Goal: Information Seeking & Learning: Learn about a topic

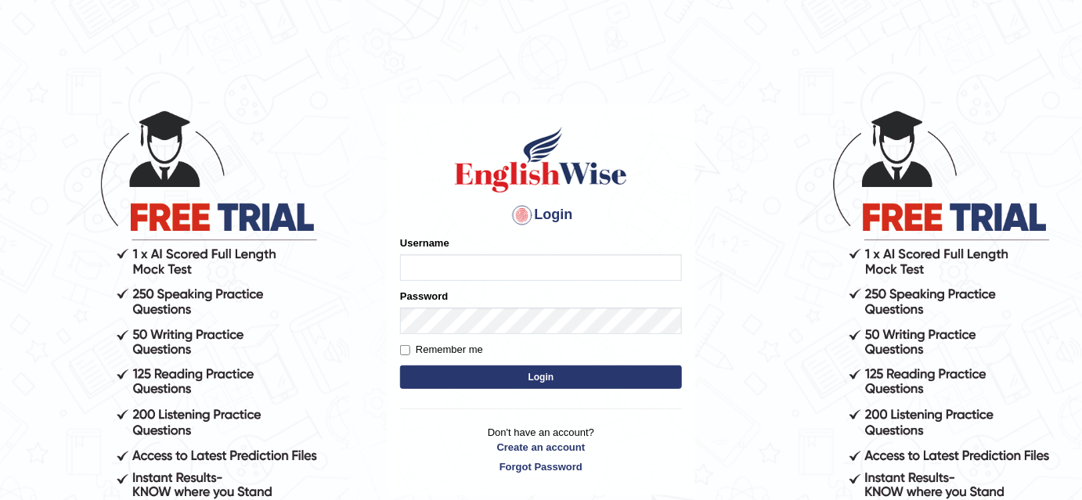
type input "bhuvaneswari_parramatta"
click at [495, 372] on button "Login" at bounding box center [541, 377] width 282 height 23
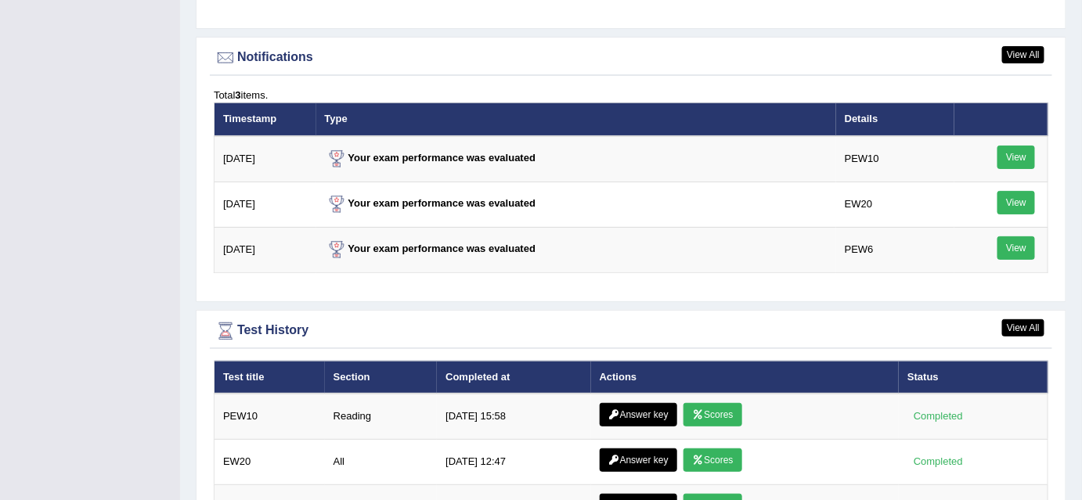
scroll to position [2134, 0]
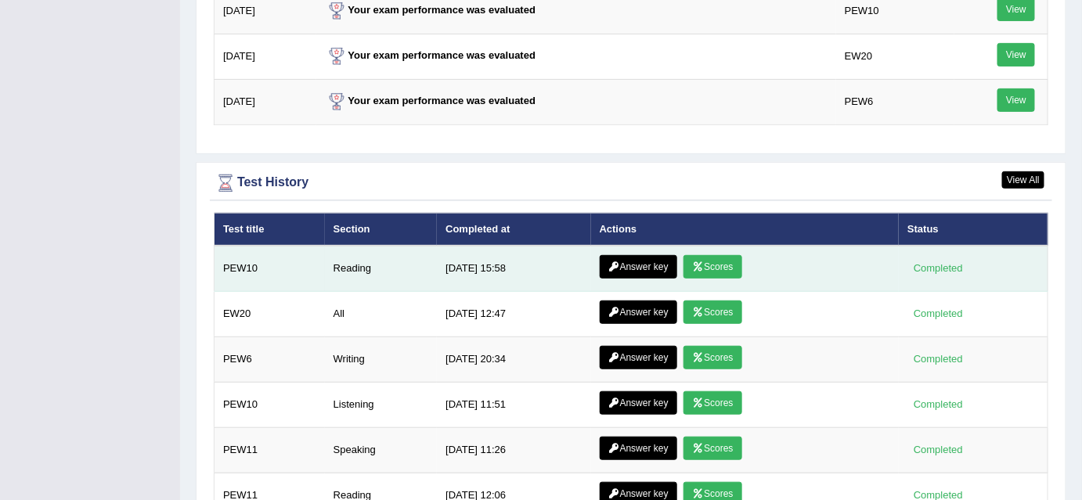
click at [705, 255] on link "Scores" at bounding box center [712, 266] width 58 height 23
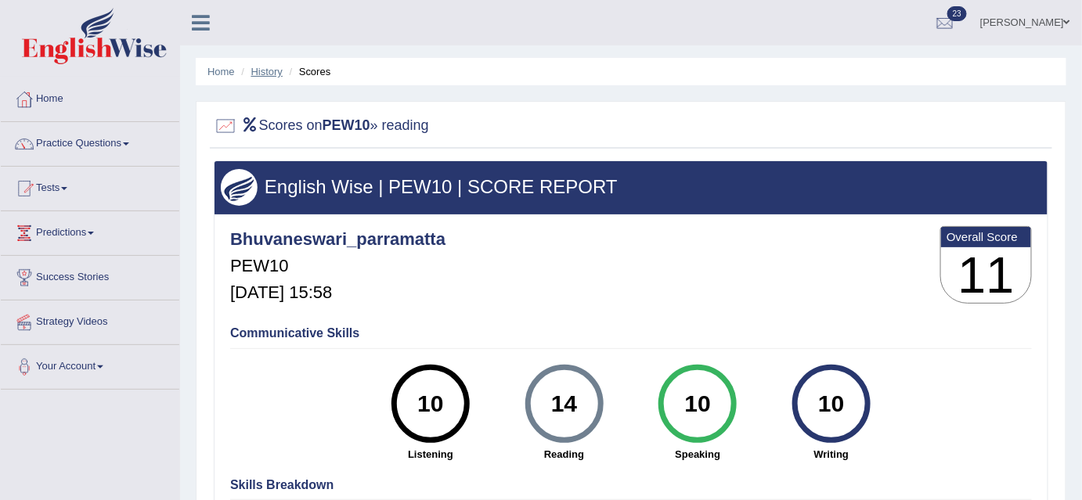
click at [265, 72] on link "History" at bounding box center [266, 72] width 31 height 12
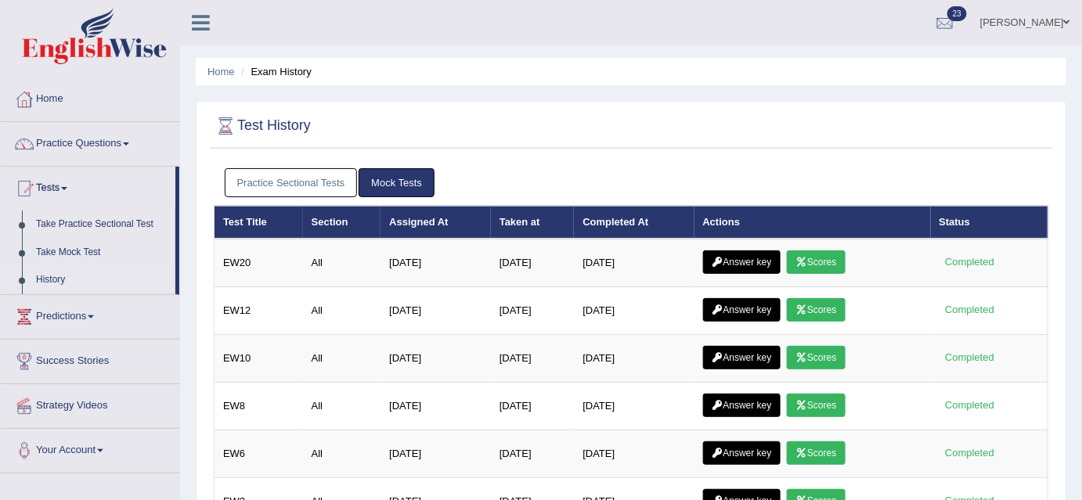
click at [55, 100] on link "Home" at bounding box center [90, 96] width 178 height 39
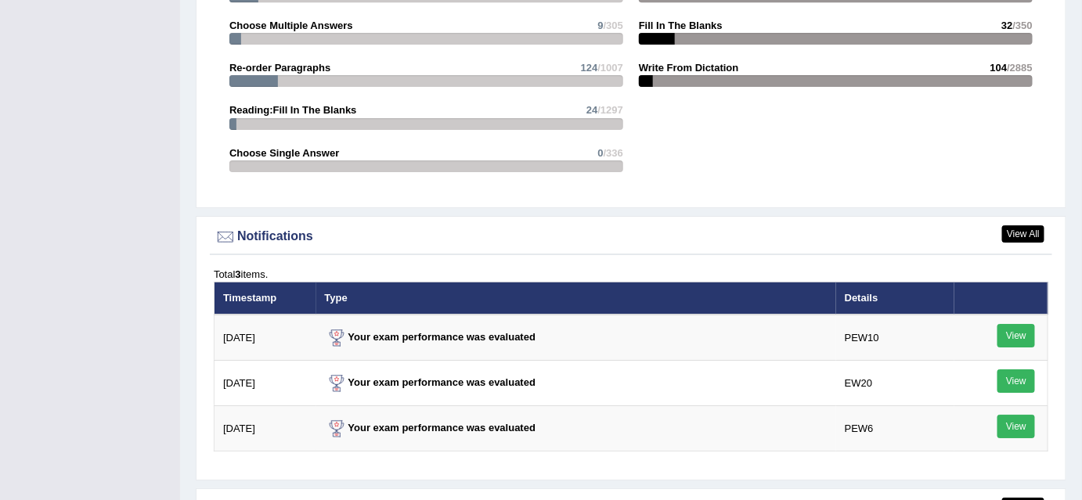
scroll to position [2063, 0]
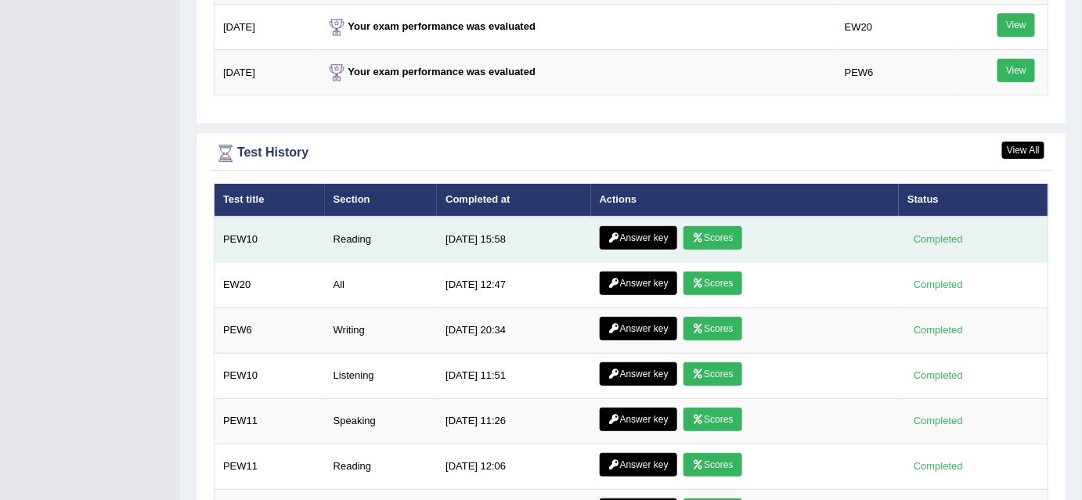
click at [647, 226] on link "Answer key" at bounding box center [638, 237] width 77 height 23
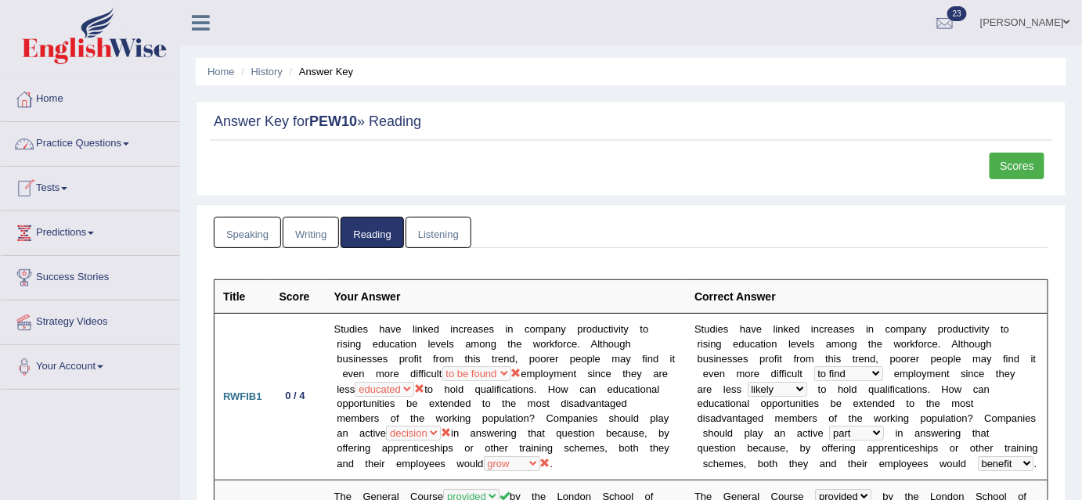
click at [129, 142] on span at bounding box center [126, 143] width 6 height 3
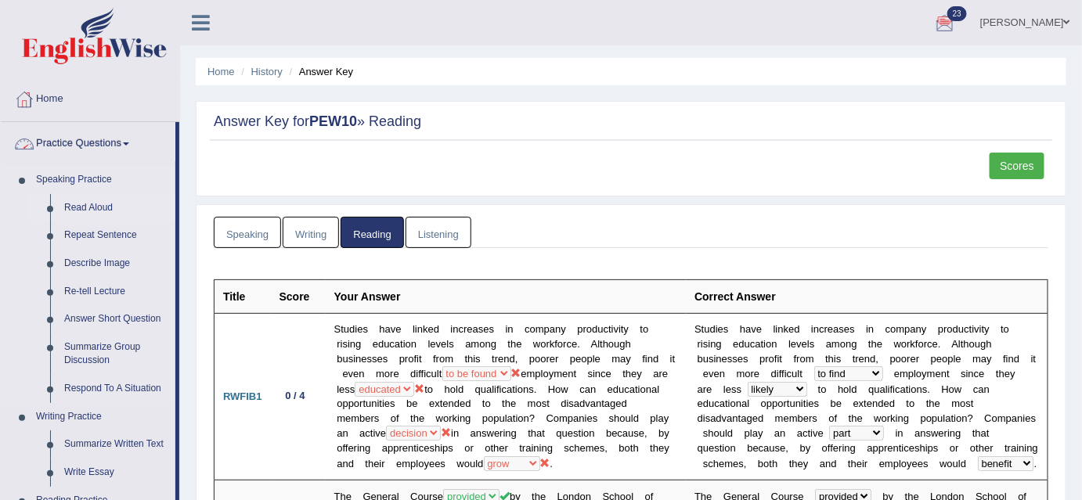
click at [85, 208] on link "Read Aloud" at bounding box center [116, 208] width 118 height 28
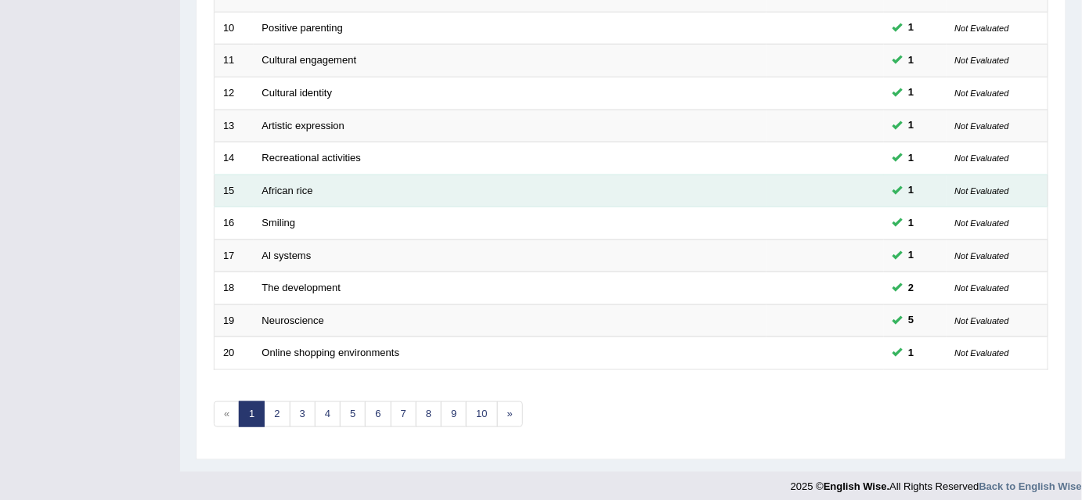
scroll to position [529, 0]
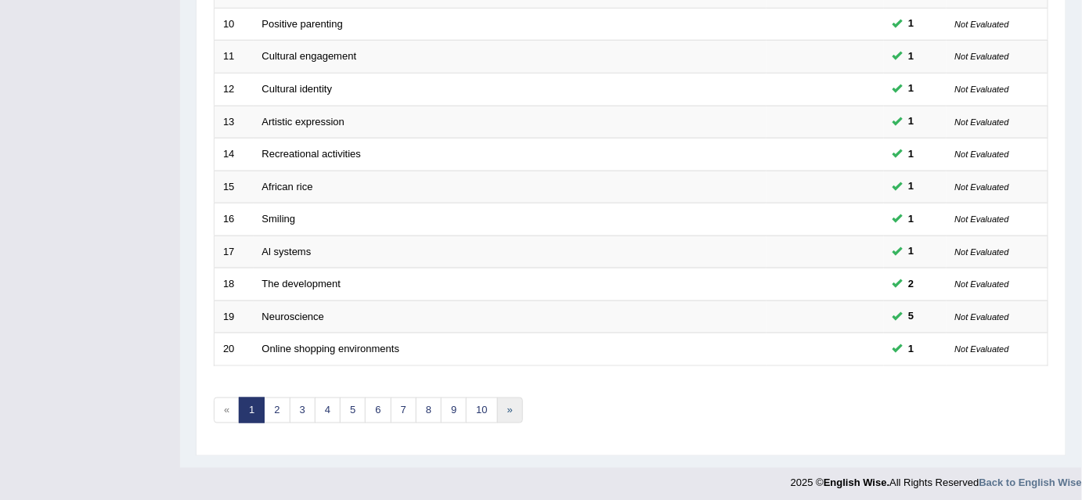
click at [503, 406] on link "»" at bounding box center [510, 411] width 26 height 26
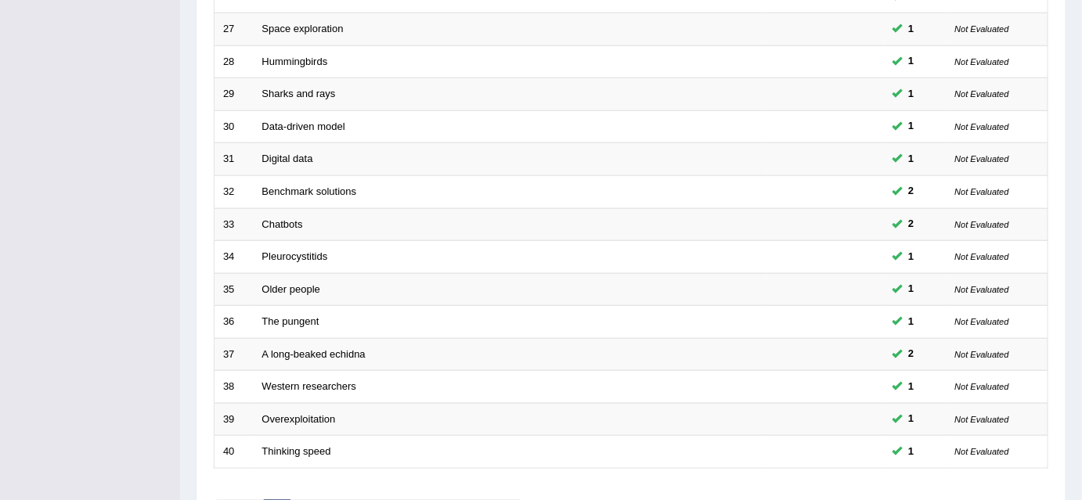
scroll to position [529, 0]
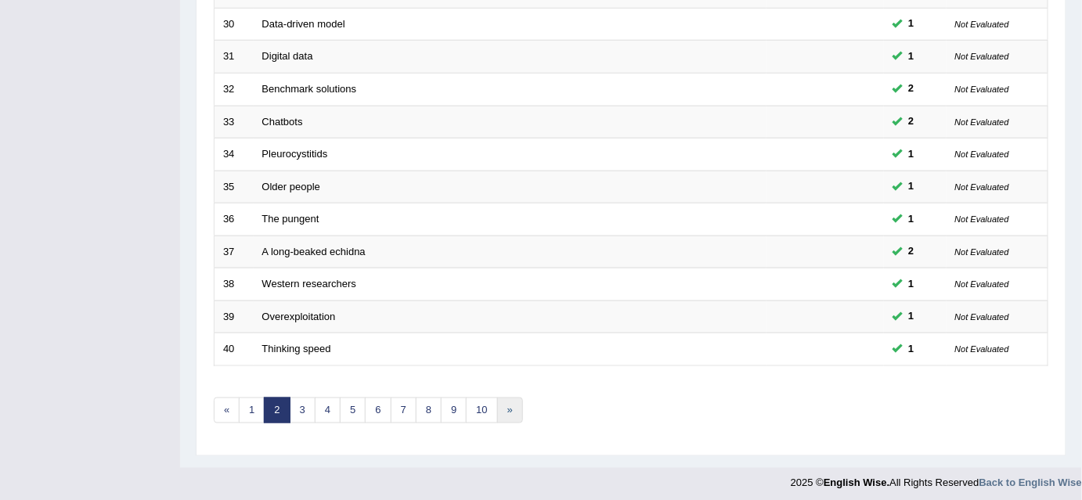
click at [507, 402] on link "»" at bounding box center [510, 411] width 26 height 26
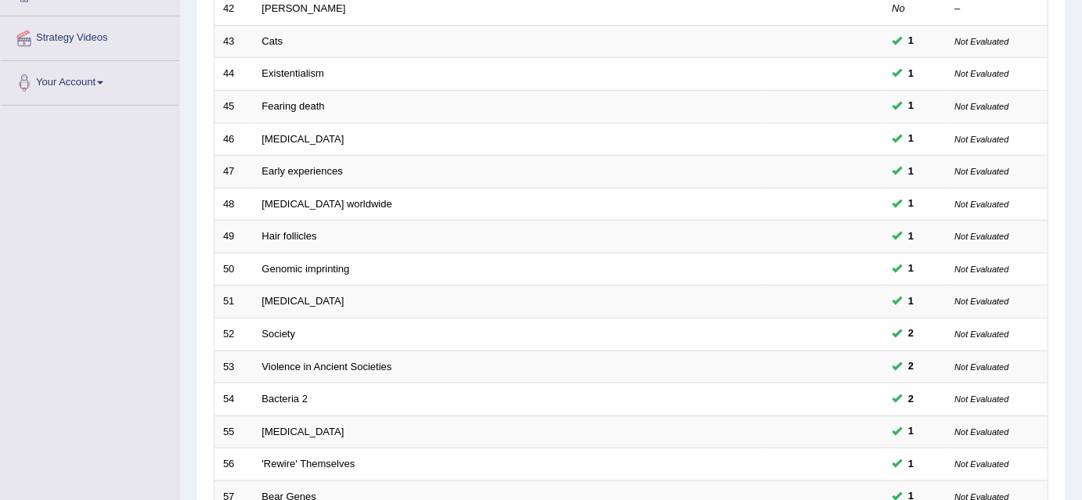
scroll to position [529, 0]
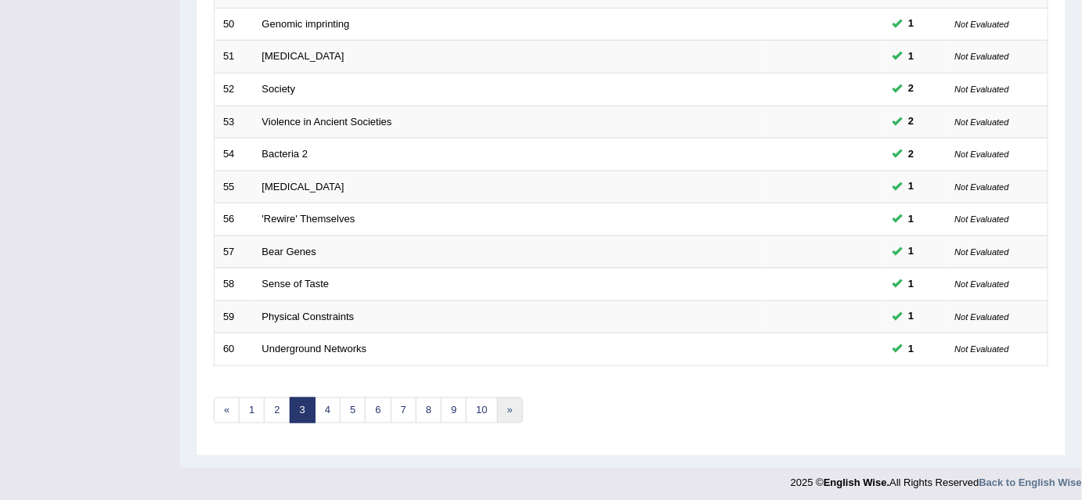
click at [503, 402] on link "»" at bounding box center [510, 411] width 26 height 26
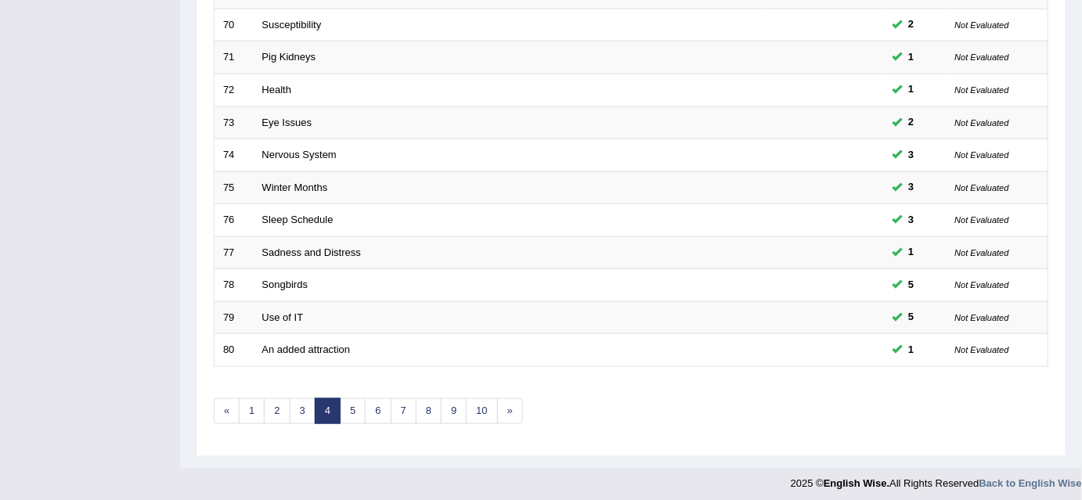
scroll to position [529, 0]
click at [503, 402] on link "»" at bounding box center [510, 411] width 26 height 26
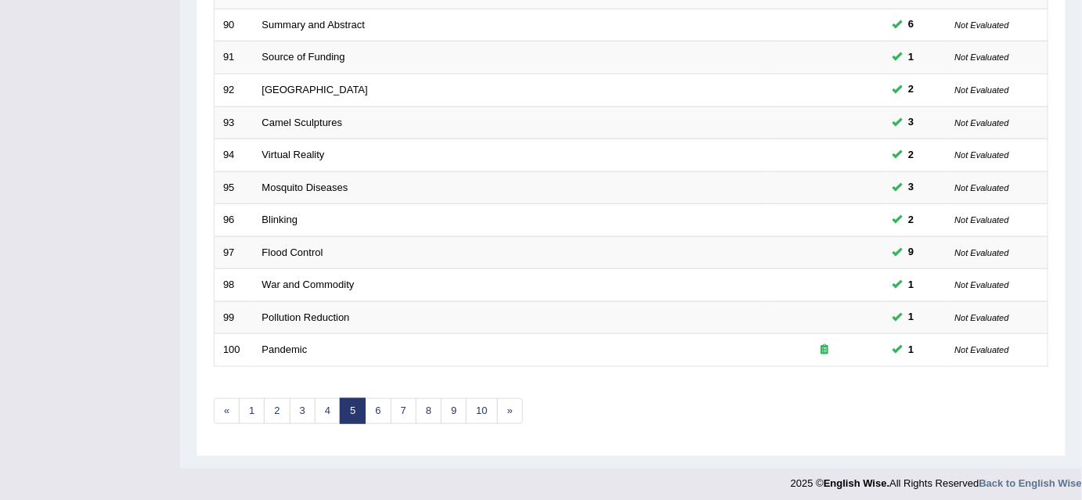
scroll to position [529, 0]
click at [480, 405] on link "10" at bounding box center [481, 411] width 31 height 26
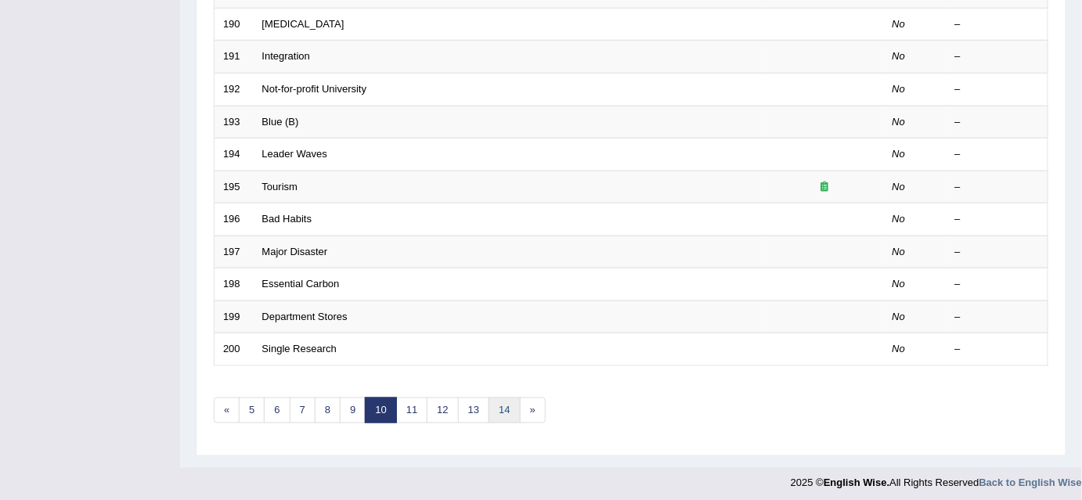
click at [505, 402] on link "14" at bounding box center [503, 411] width 31 height 26
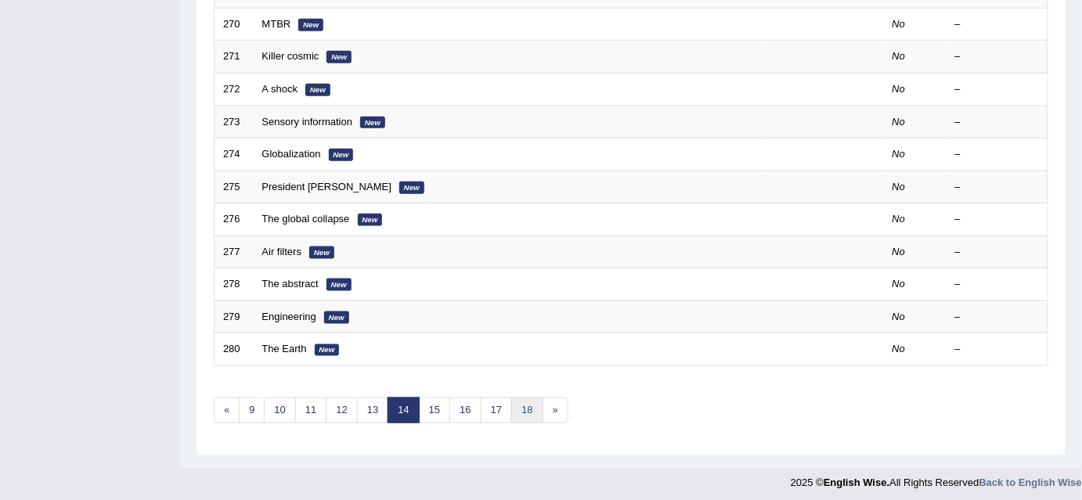
click at [511, 399] on link "18" at bounding box center [526, 411] width 31 height 26
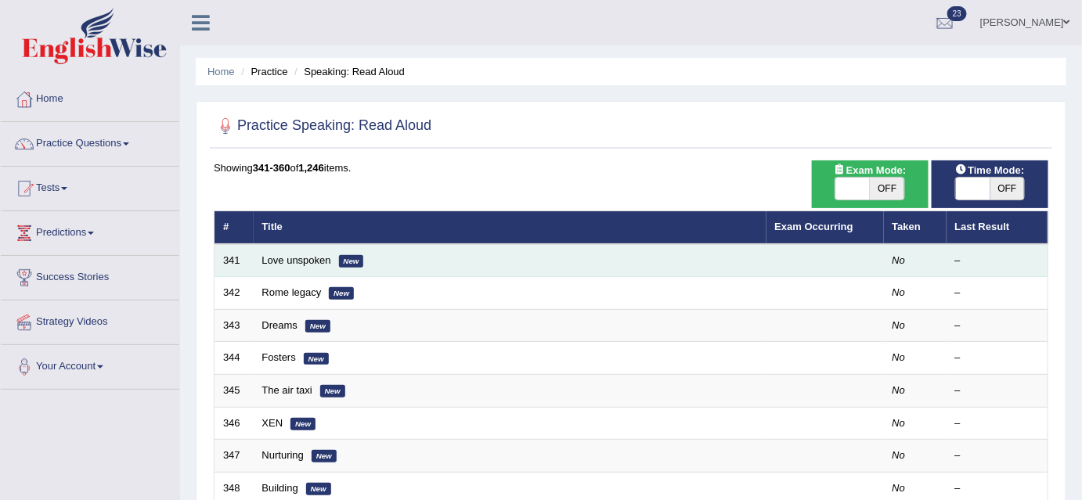
click at [357, 261] on em "New" at bounding box center [351, 261] width 25 height 13
click at [304, 256] on link "Love unspoken" at bounding box center [296, 260] width 69 height 12
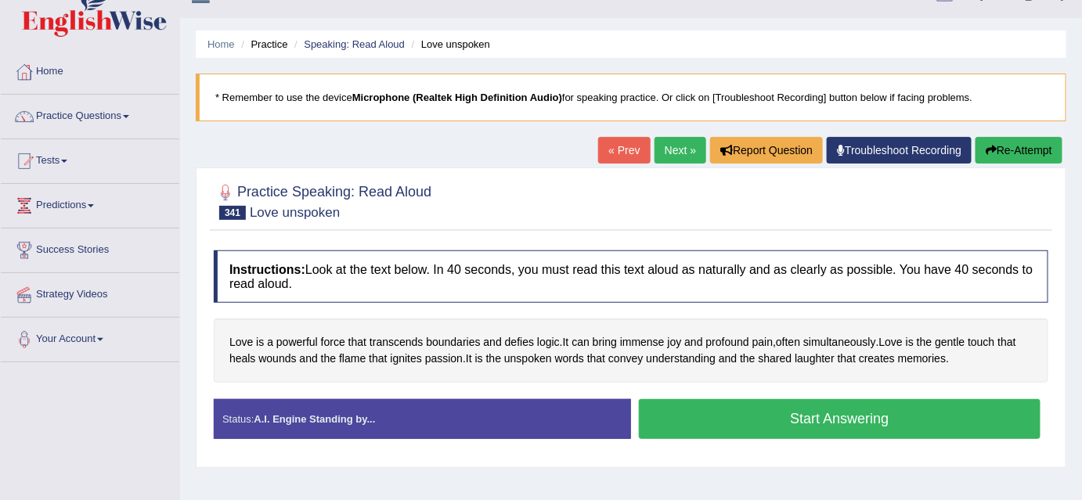
scroll to position [70, 0]
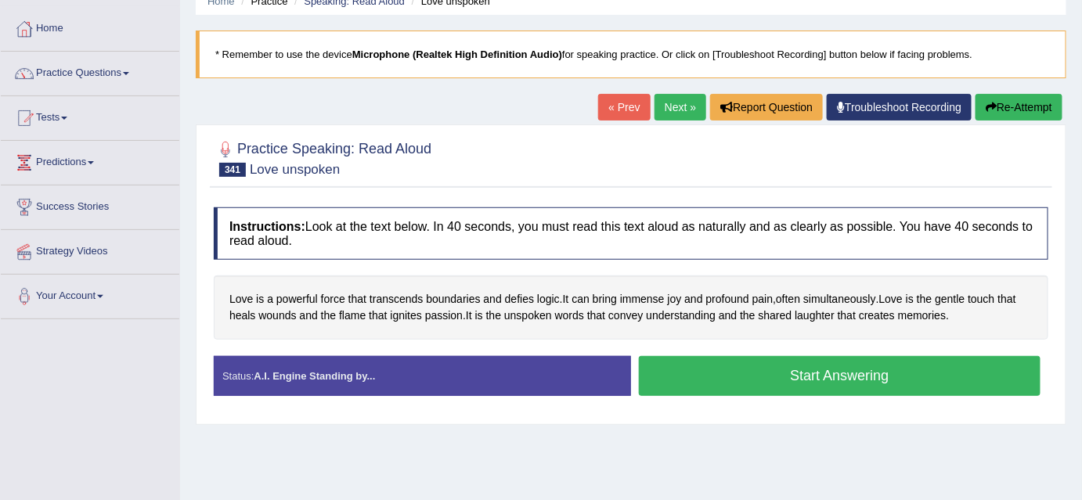
click at [784, 371] on button "Start Answering" at bounding box center [840, 376] width 402 height 40
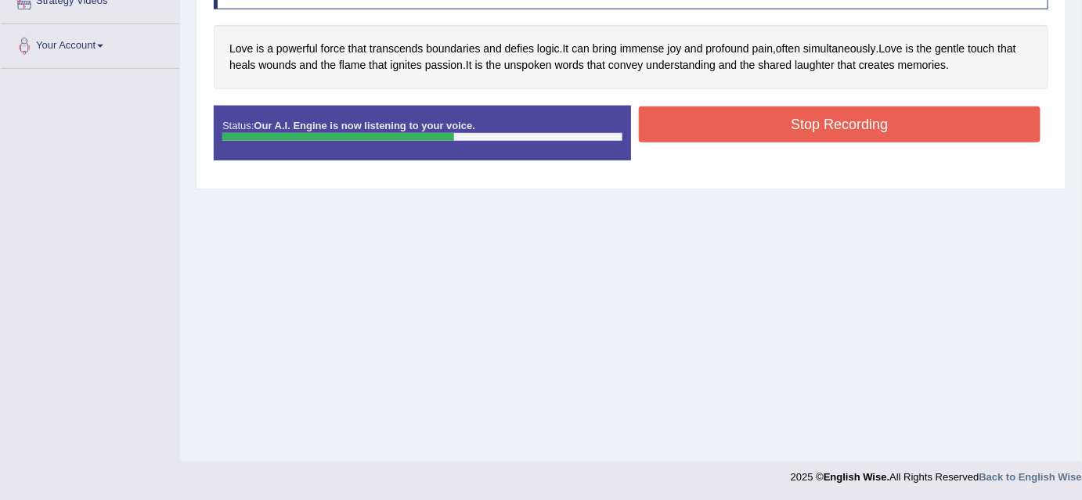
scroll to position [219, 0]
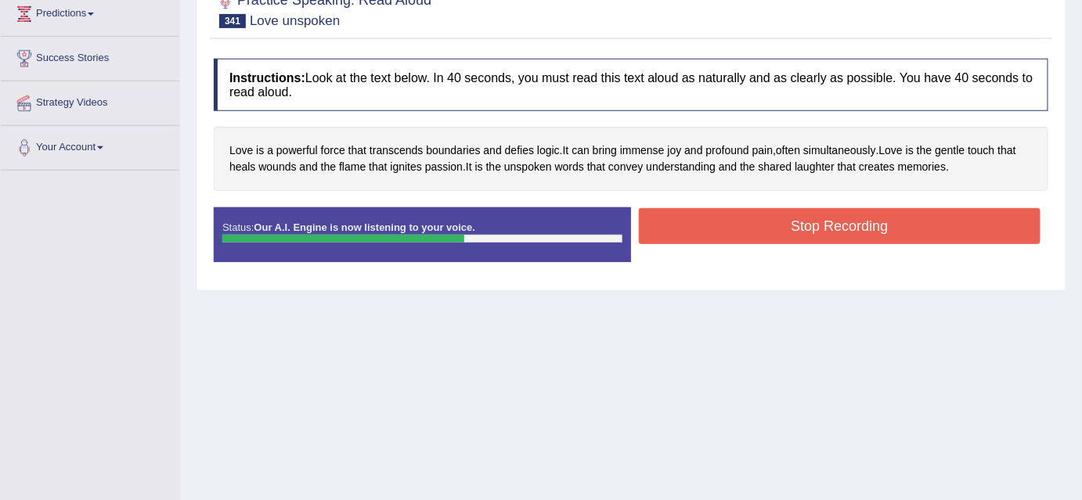
click at [849, 222] on button "Stop Recording" at bounding box center [840, 226] width 402 height 36
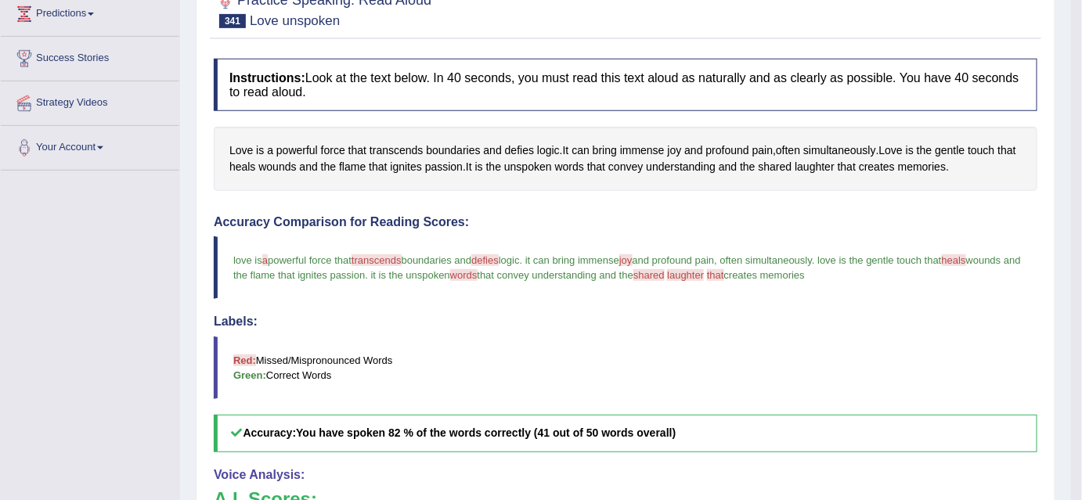
scroll to position [148, 0]
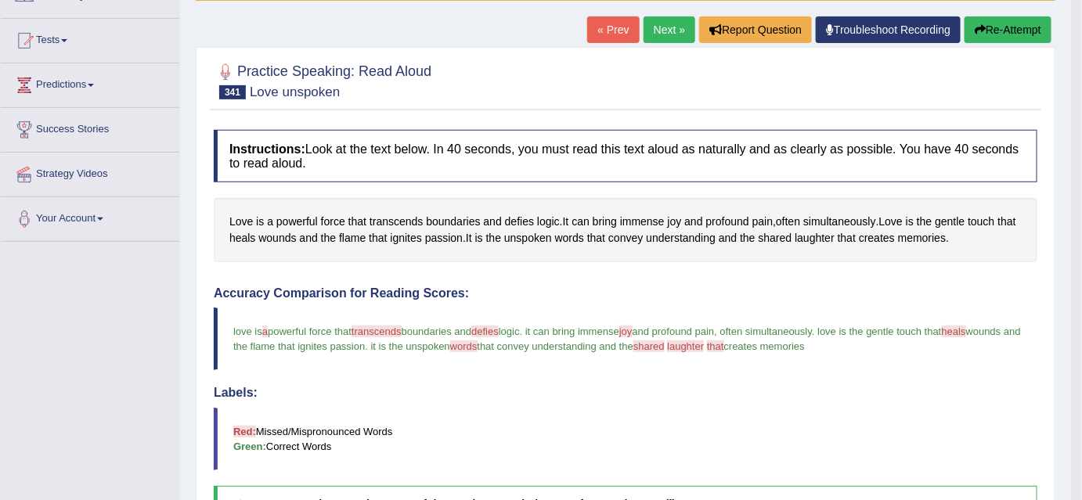
click at [977, 21] on button "Re-Attempt" at bounding box center [1007, 29] width 87 height 27
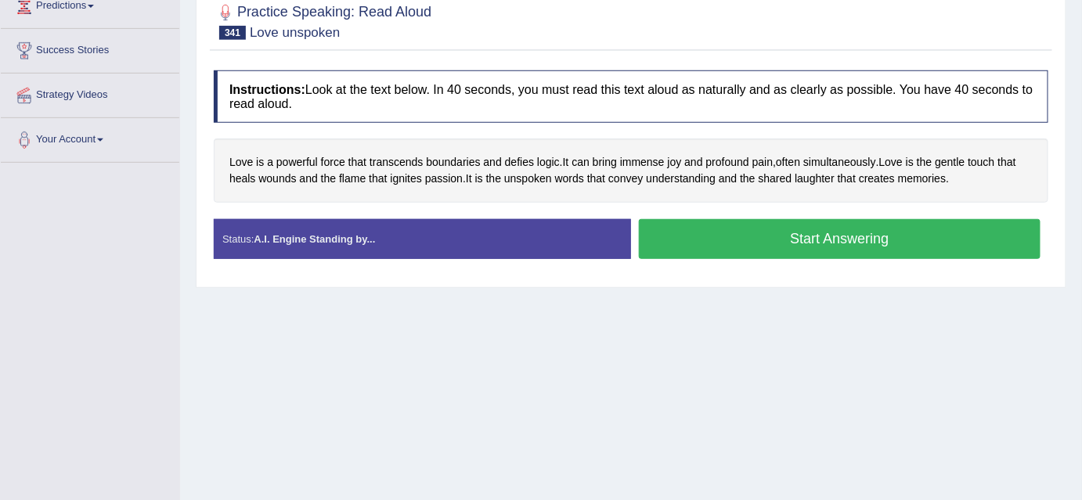
click at [794, 236] on button "Start Answering" at bounding box center [840, 239] width 402 height 40
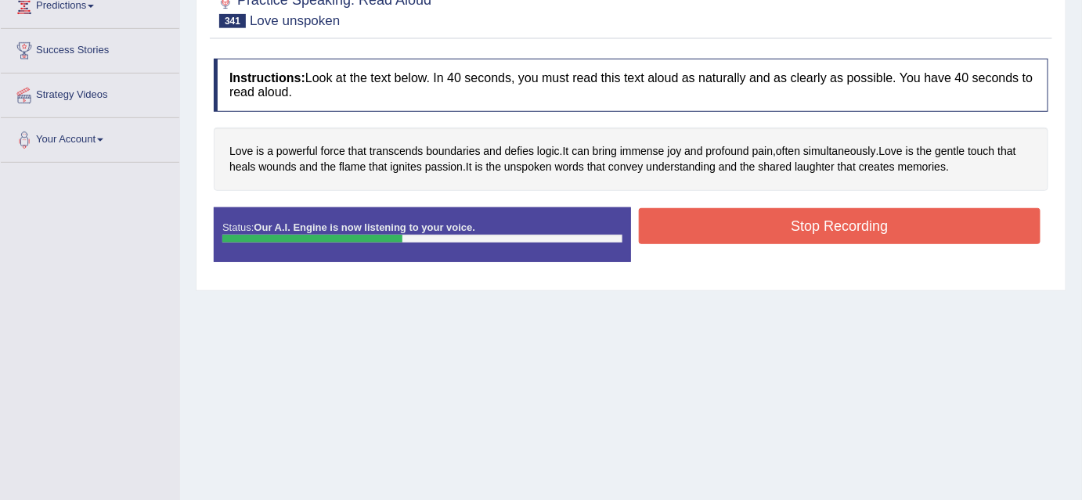
click at [780, 223] on button "Stop Recording" at bounding box center [840, 226] width 402 height 36
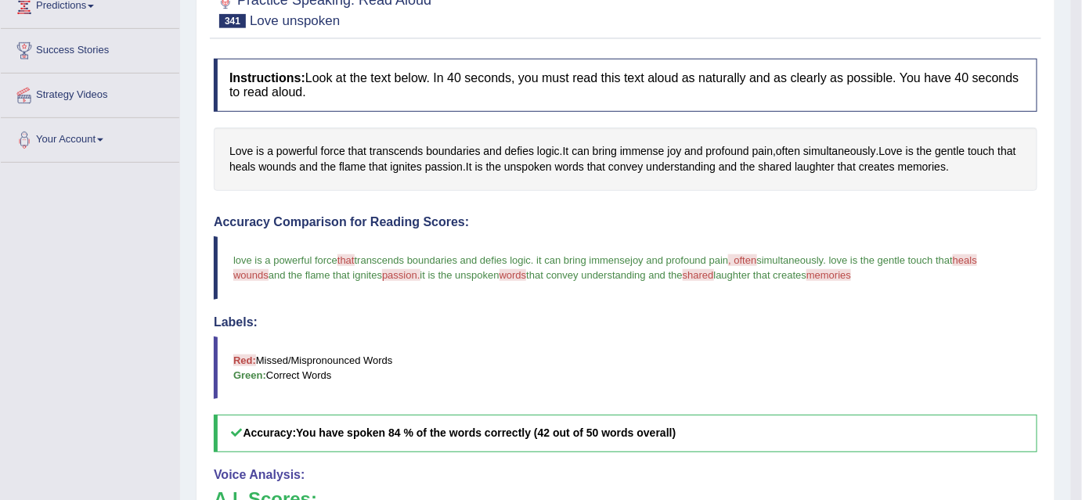
scroll to position [14, 0]
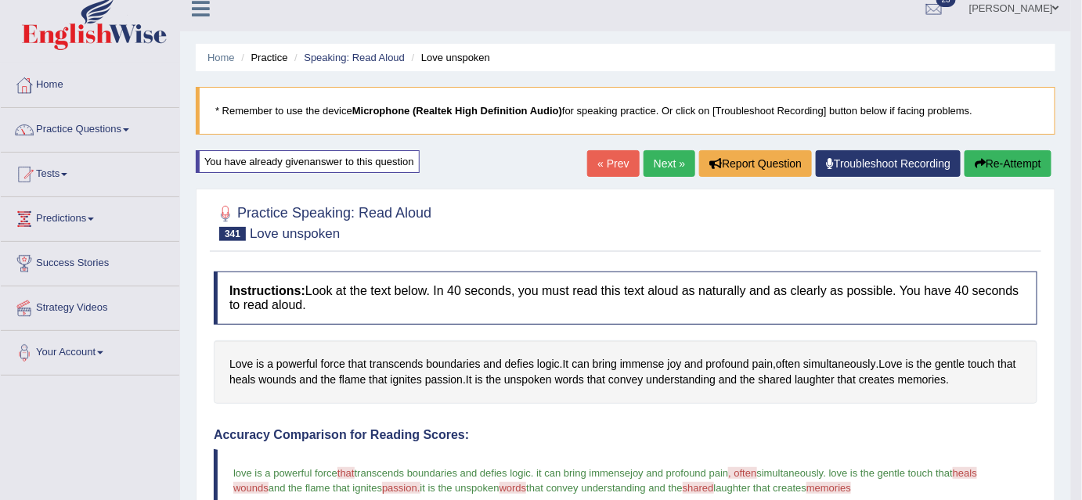
click at [677, 164] on link "Next »" at bounding box center [669, 163] width 52 height 27
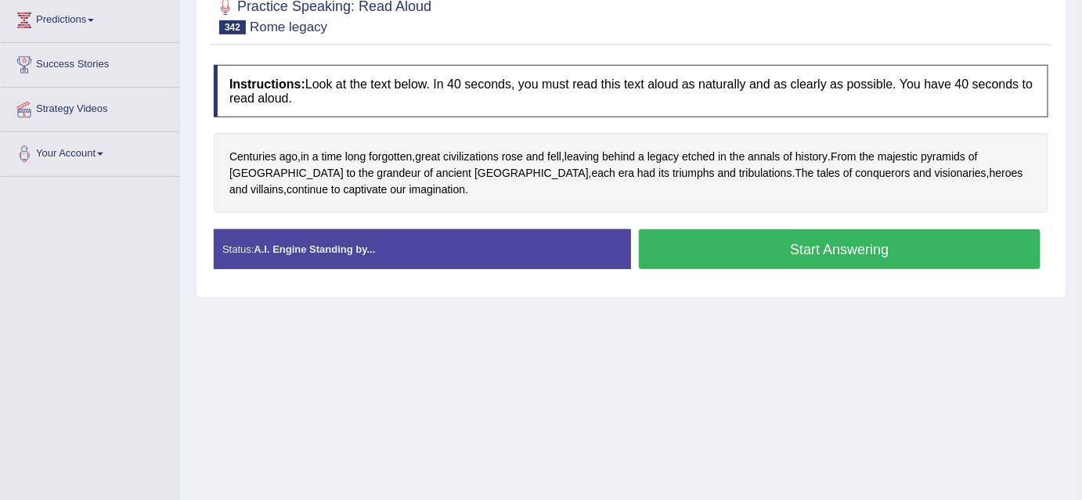
click at [698, 240] on button "Start Answering" at bounding box center [840, 249] width 402 height 40
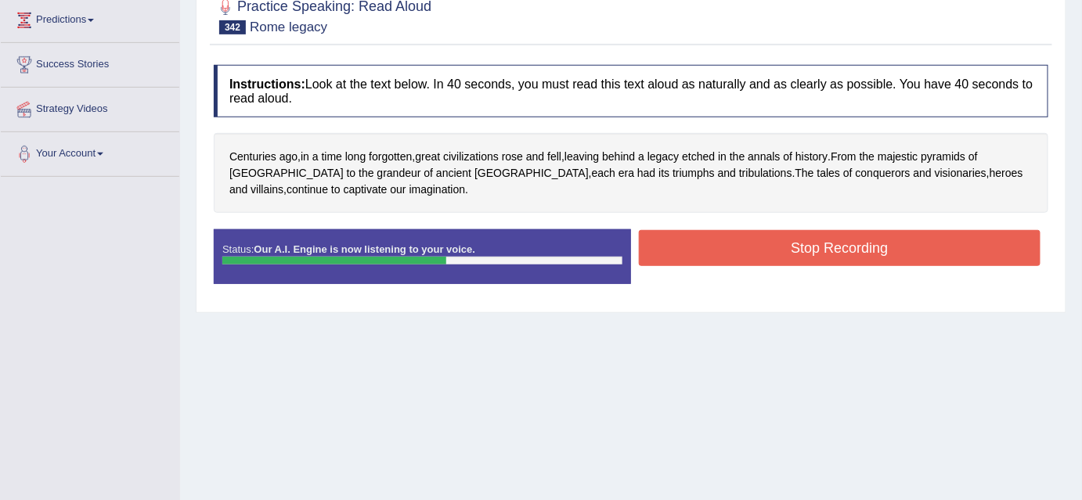
click at [712, 245] on button "Stop Recording" at bounding box center [840, 248] width 402 height 36
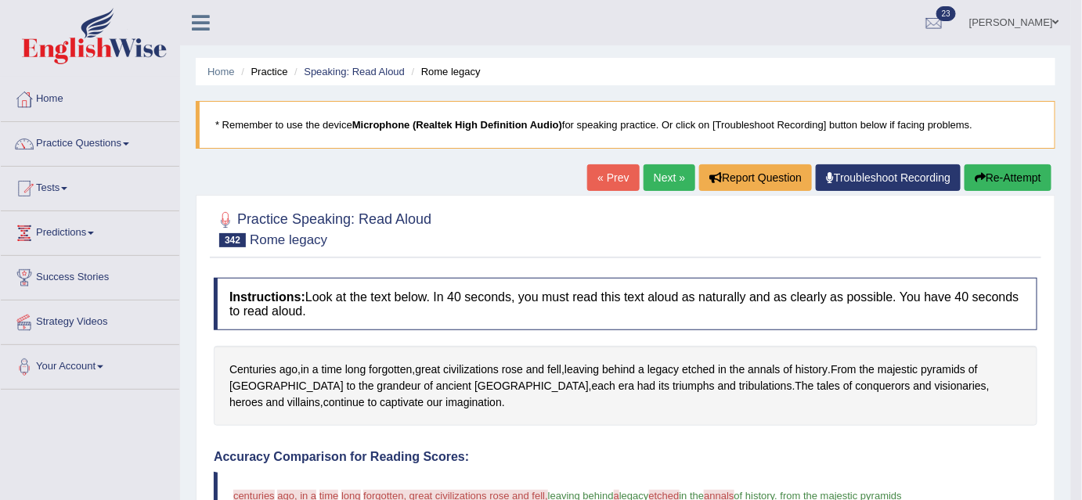
click at [1004, 174] on button "Re-Attempt" at bounding box center [1007, 177] width 87 height 27
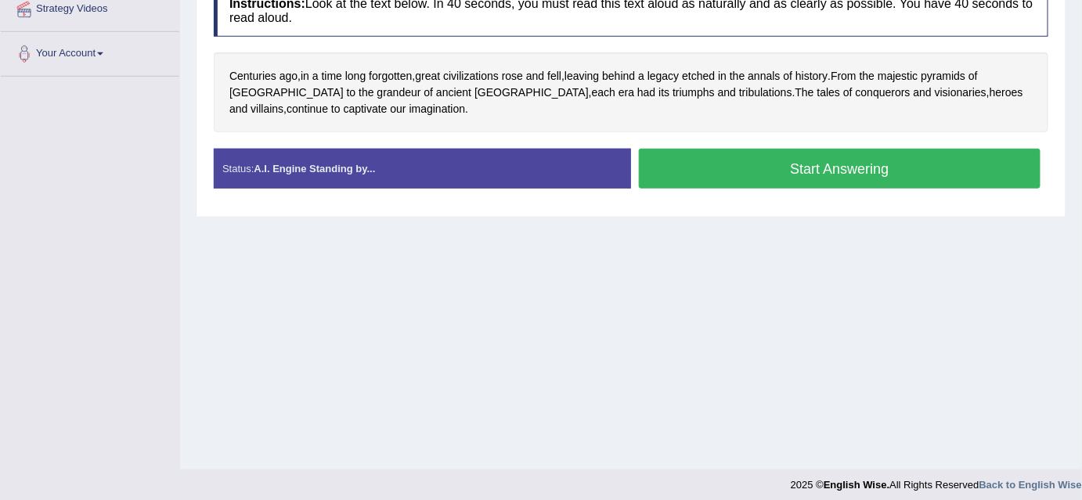
click at [756, 166] on button "Start Answering" at bounding box center [840, 169] width 402 height 40
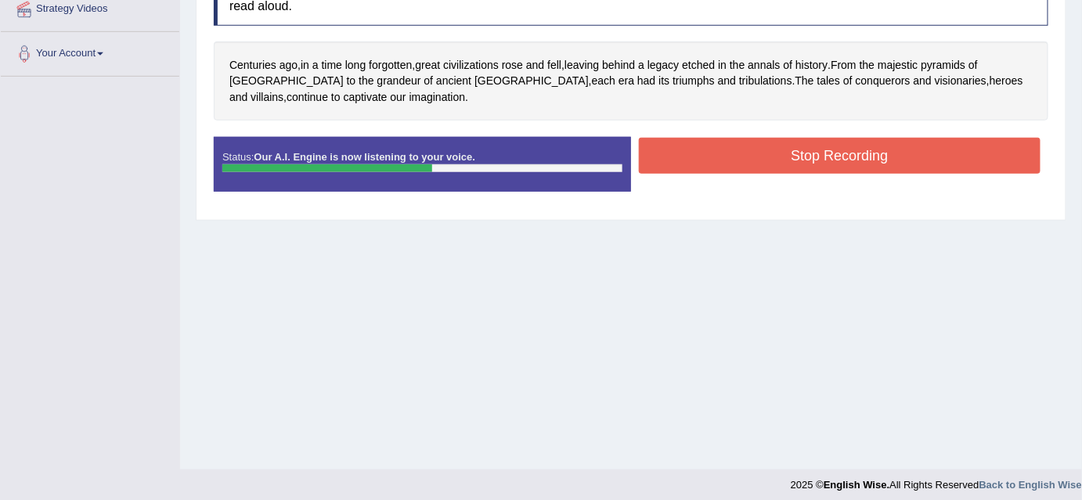
click at [773, 150] on button "Stop Recording" at bounding box center [840, 156] width 402 height 36
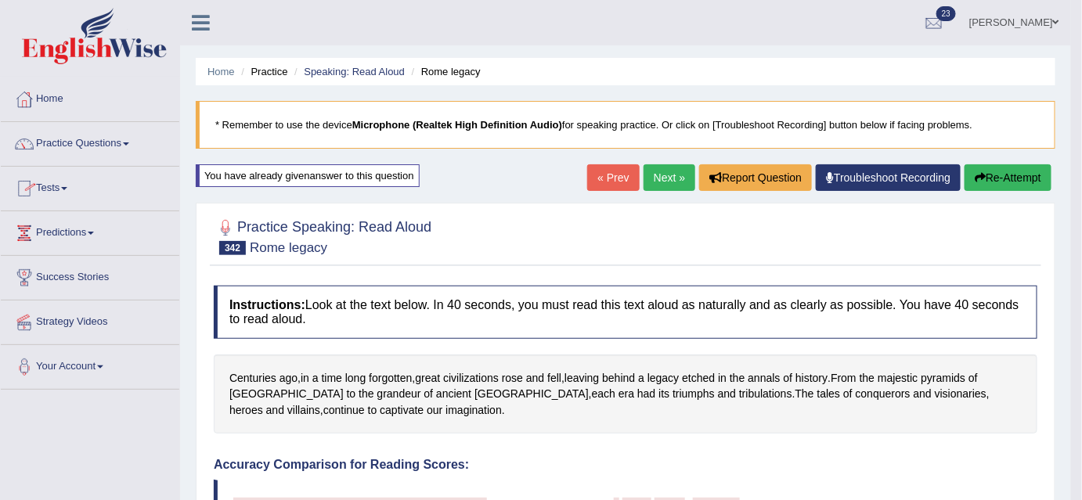
click at [660, 177] on link "Next »" at bounding box center [669, 177] width 52 height 27
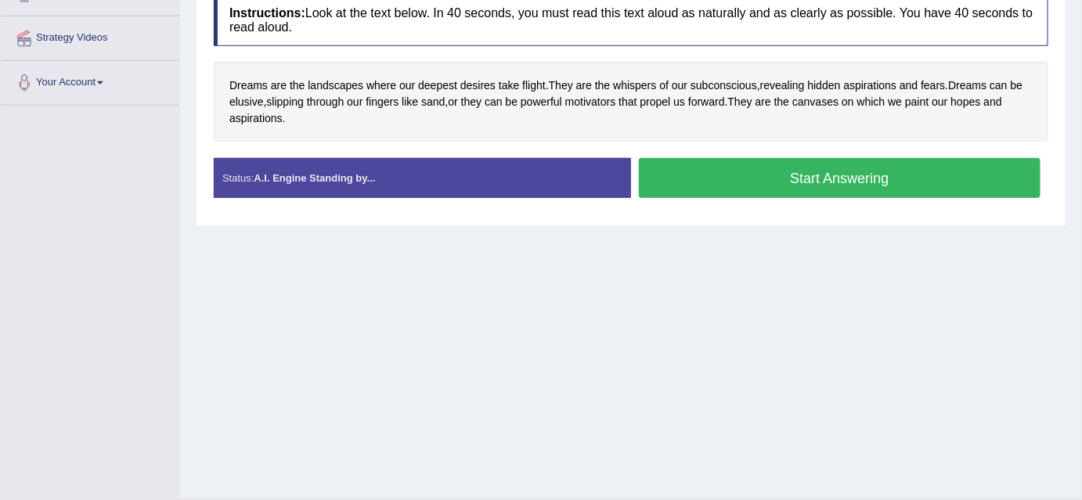
click at [744, 185] on button "Start Answering" at bounding box center [840, 178] width 402 height 40
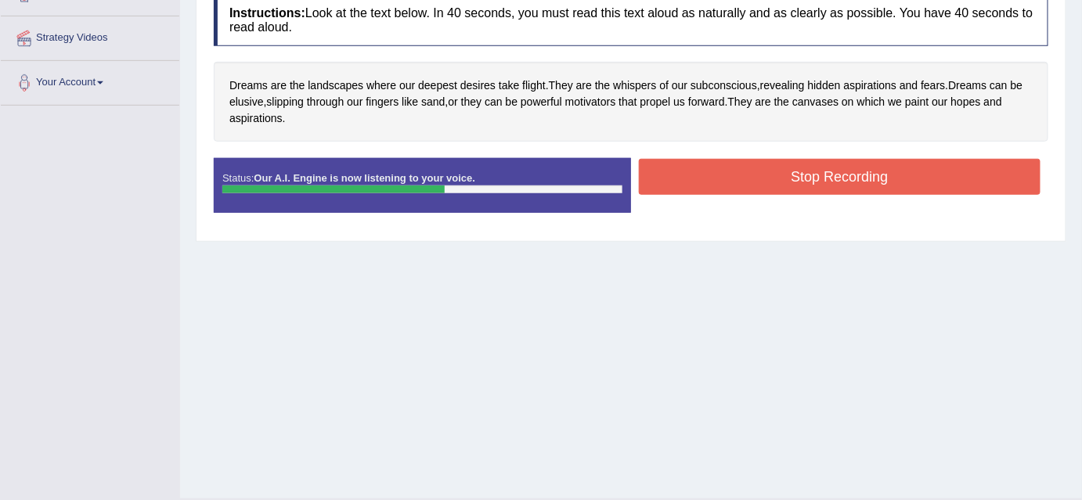
click at [747, 173] on button "Stop Recording" at bounding box center [840, 177] width 402 height 36
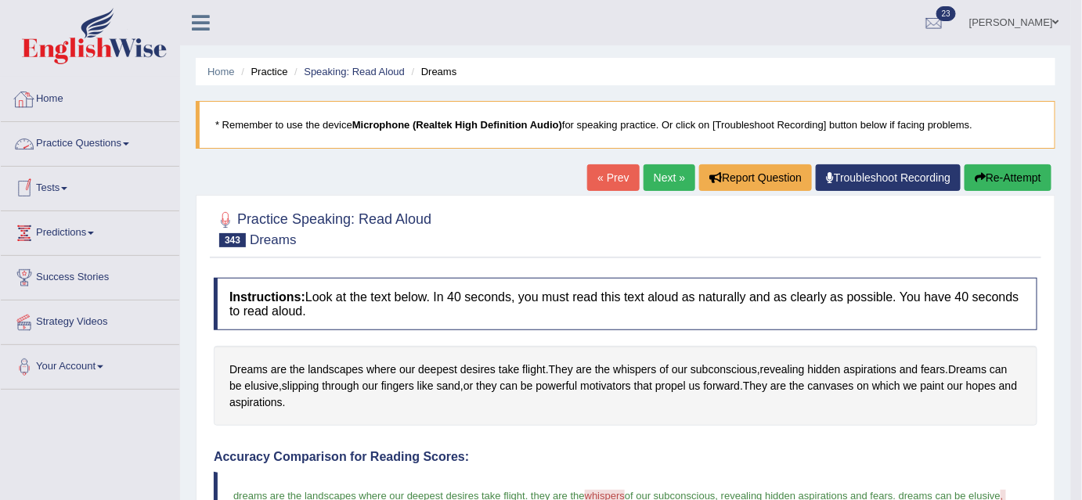
click at [127, 139] on link "Practice Questions" at bounding box center [90, 141] width 178 height 39
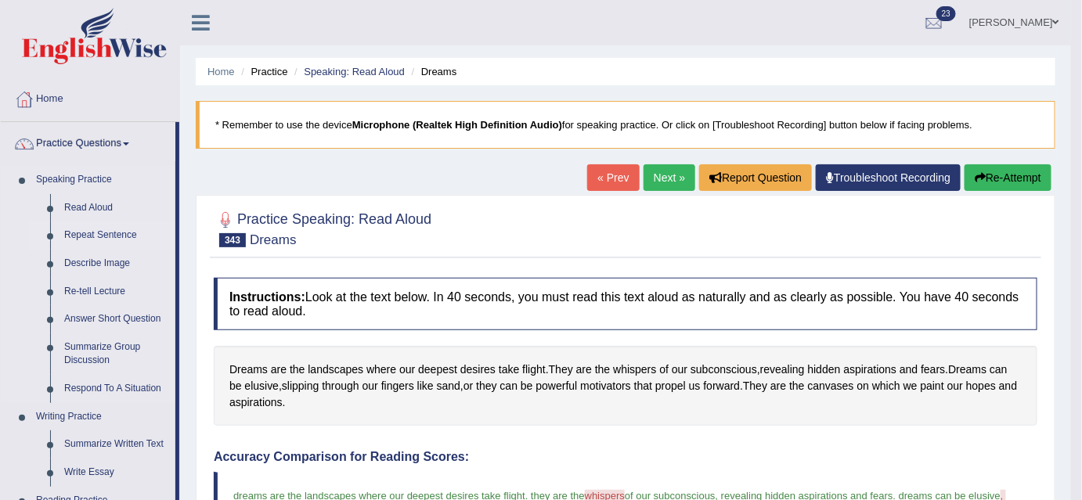
click at [106, 233] on link "Repeat Sentence" at bounding box center [116, 236] width 118 height 28
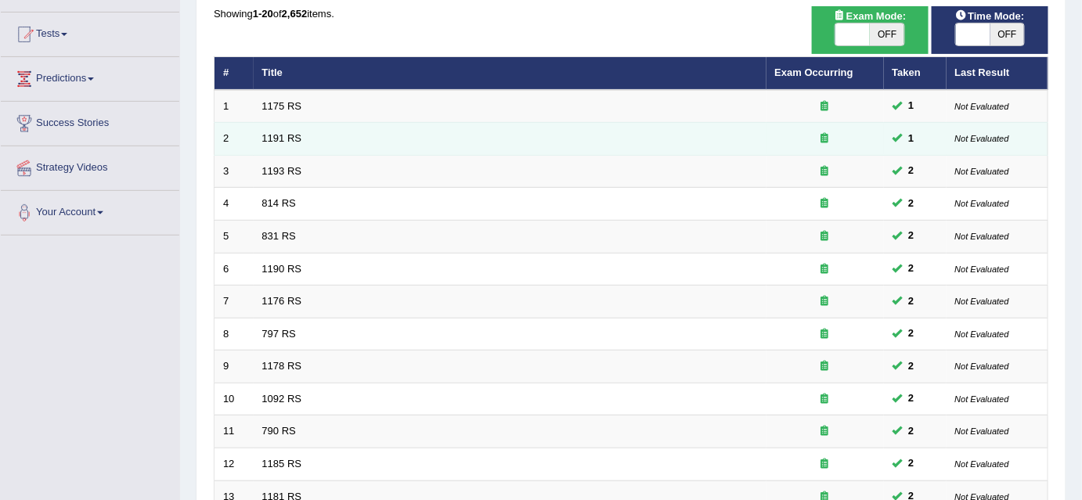
scroll to position [498, 0]
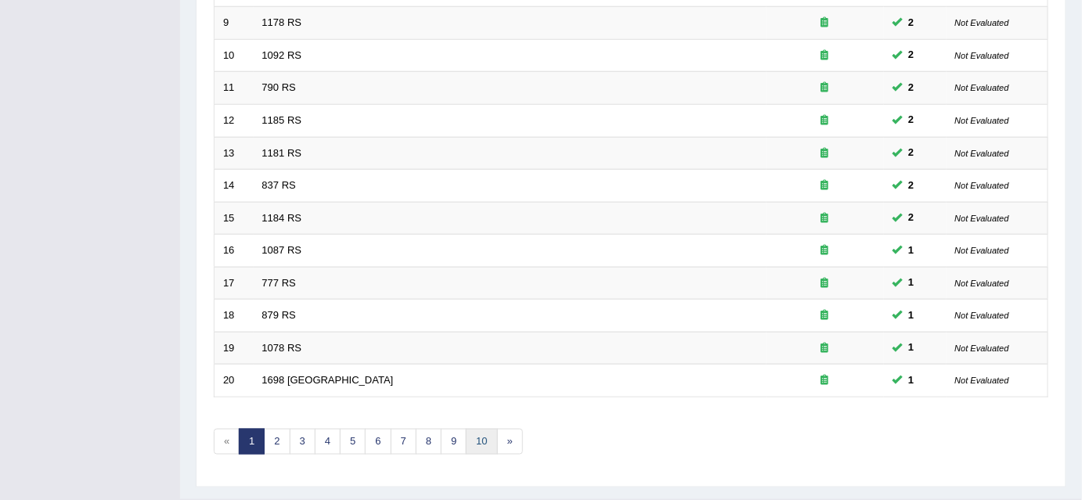
click at [480, 438] on link "10" at bounding box center [481, 442] width 31 height 26
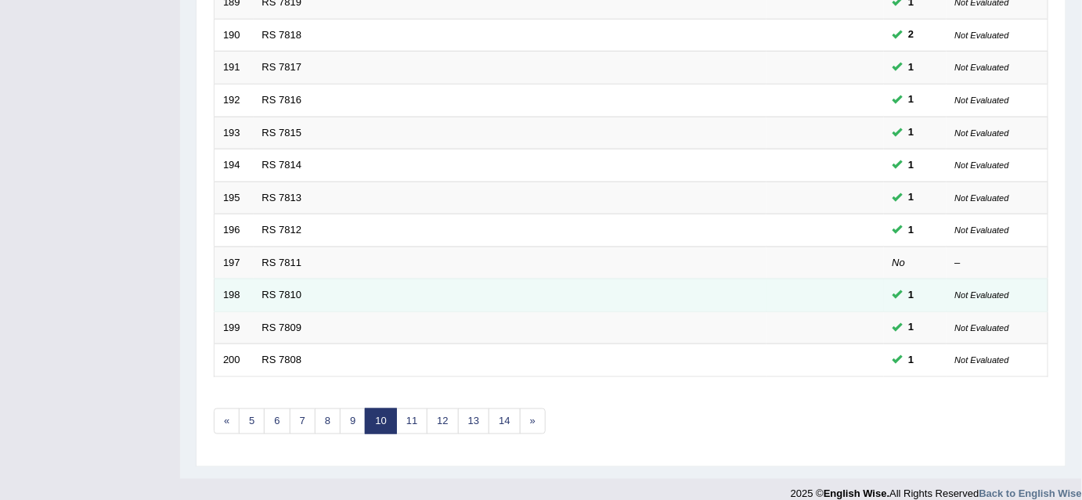
scroll to position [529, 0]
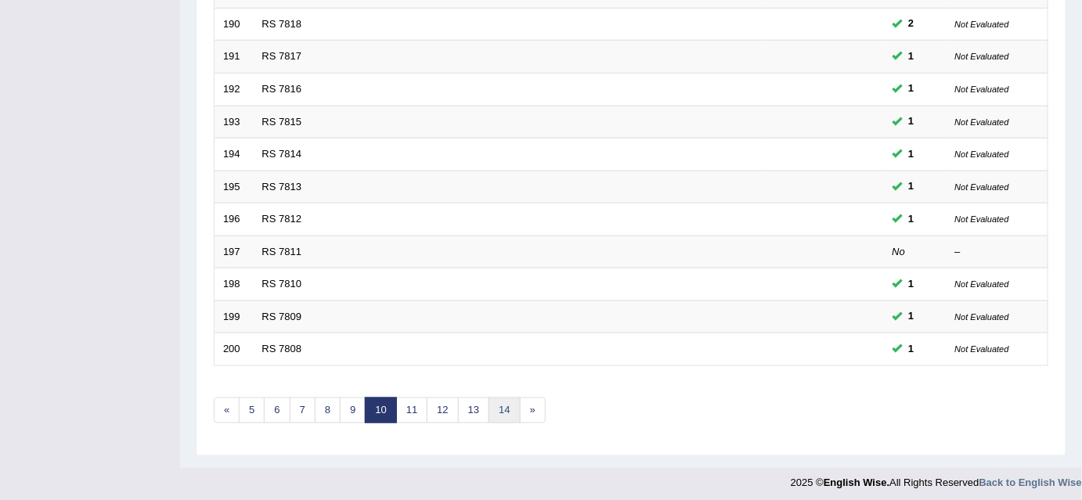
click at [505, 404] on link "14" at bounding box center [503, 411] width 31 height 26
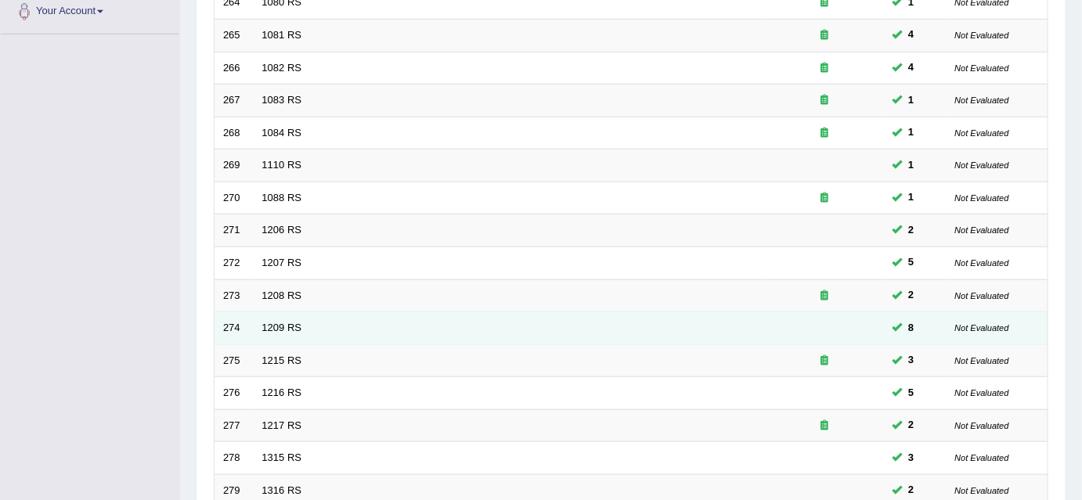
scroll to position [529, 0]
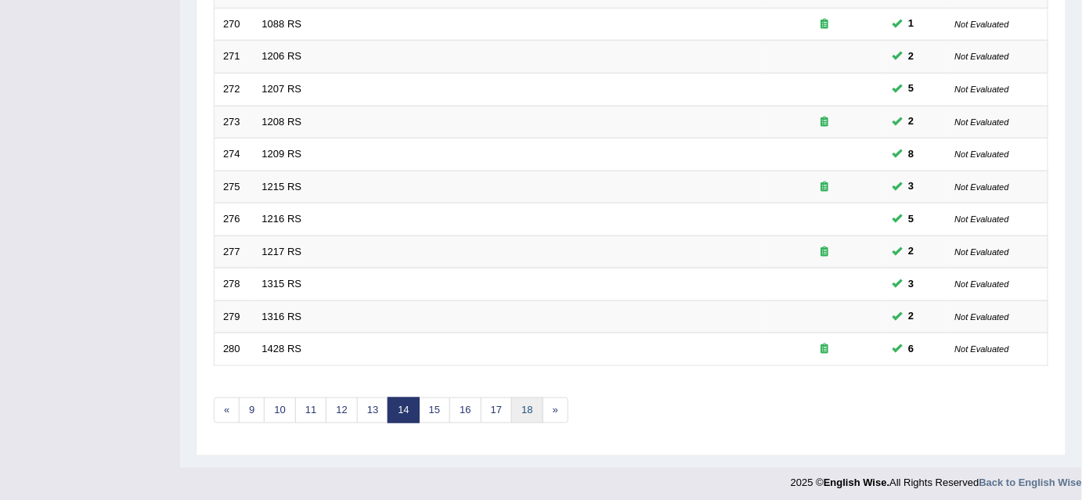
click at [516, 404] on link "18" at bounding box center [526, 411] width 31 height 26
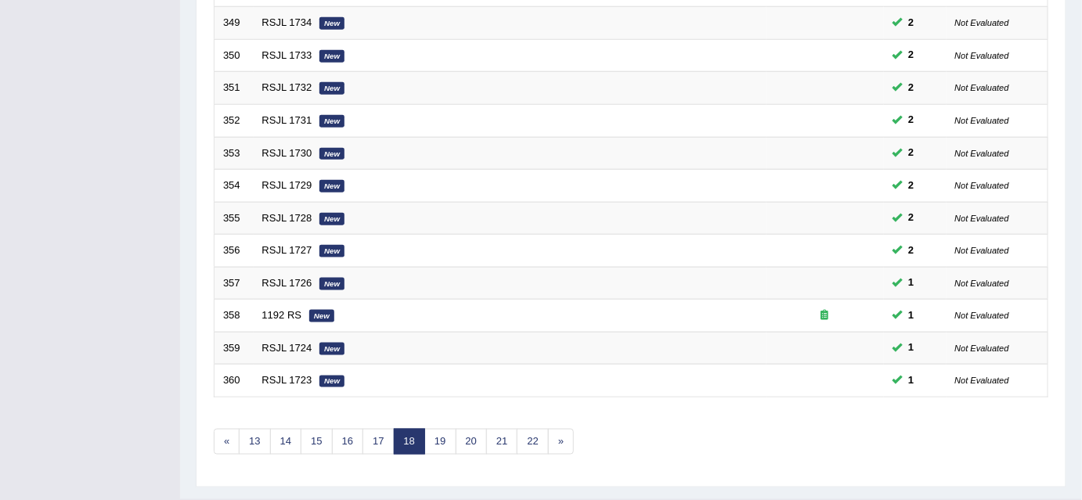
scroll to position [529, 0]
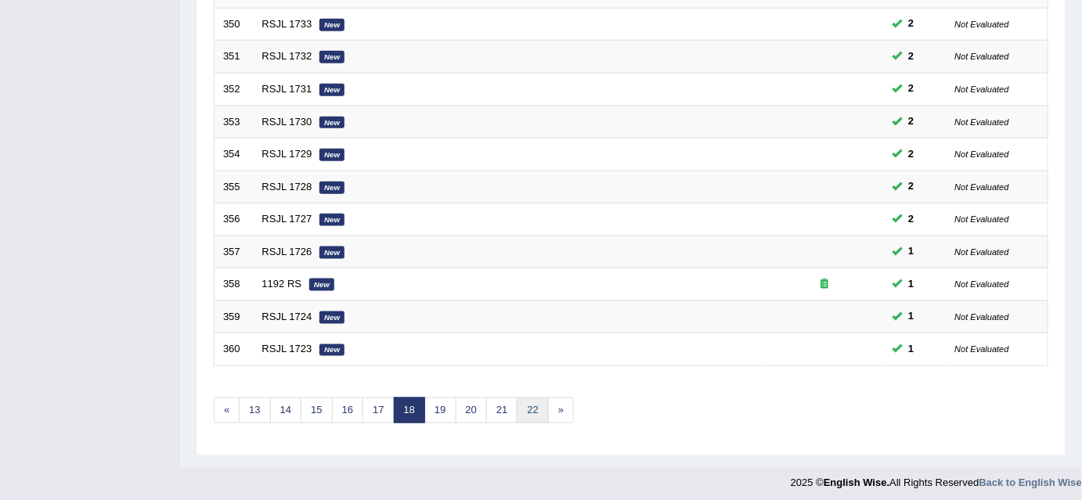
click at [523, 406] on link "22" at bounding box center [532, 411] width 31 height 26
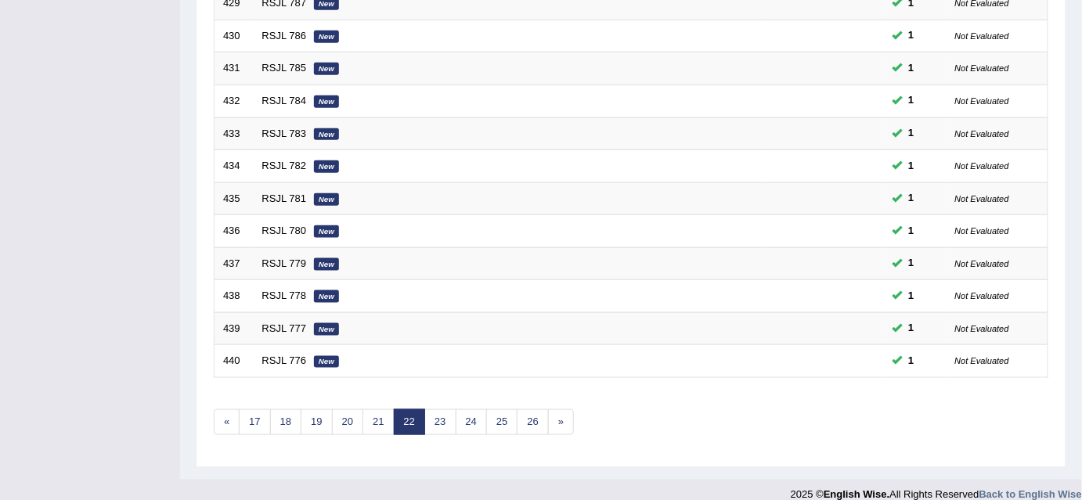
scroll to position [529, 0]
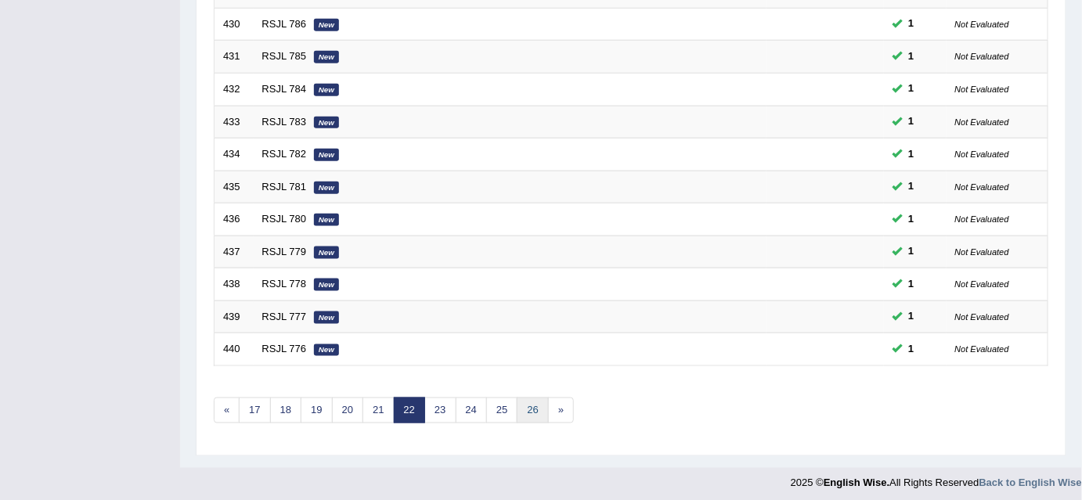
click at [523, 404] on link "26" at bounding box center [532, 411] width 31 height 26
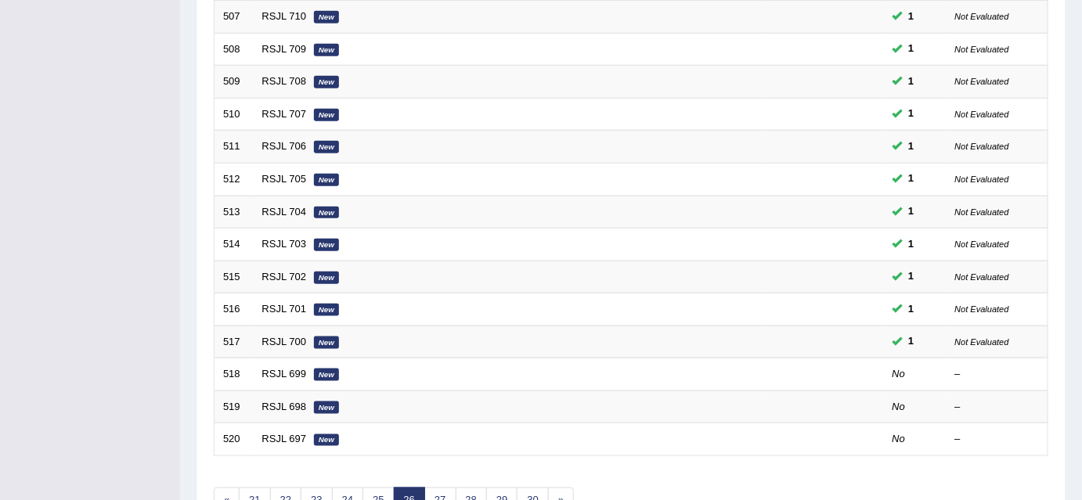
scroll to position [529, 0]
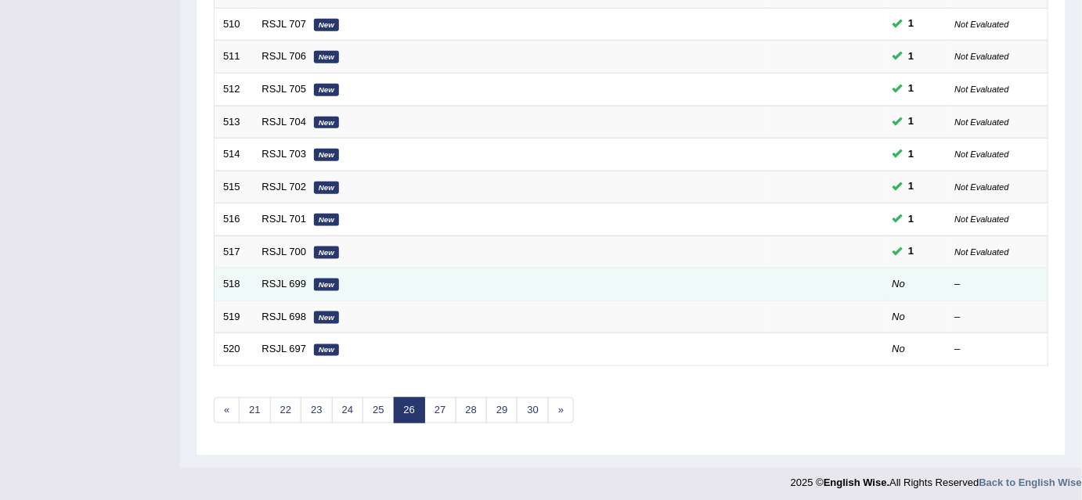
click at [323, 283] on em "New" at bounding box center [326, 285] width 25 height 13
click at [336, 279] on em "New" at bounding box center [326, 285] width 25 height 13
click at [272, 278] on link "RSJL 699" at bounding box center [284, 284] width 45 height 12
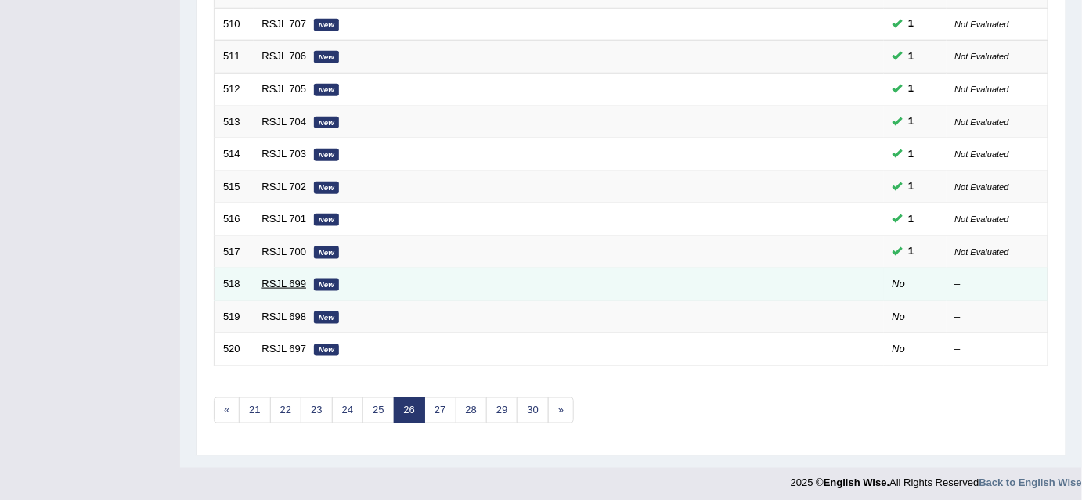
click at [272, 278] on link "RSJL 699" at bounding box center [284, 284] width 45 height 12
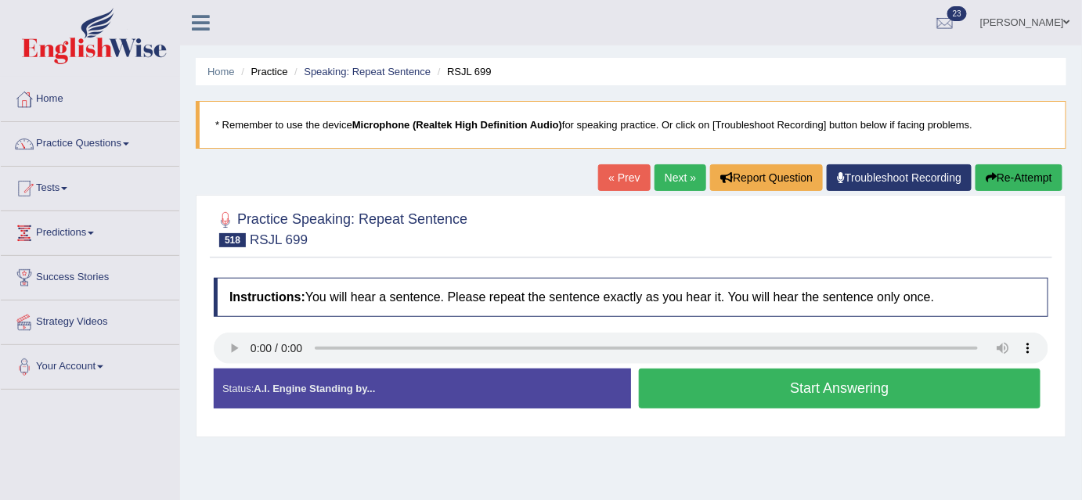
click at [860, 387] on button "Start Answering" at bounding box center [840, 389] width 402 height 40
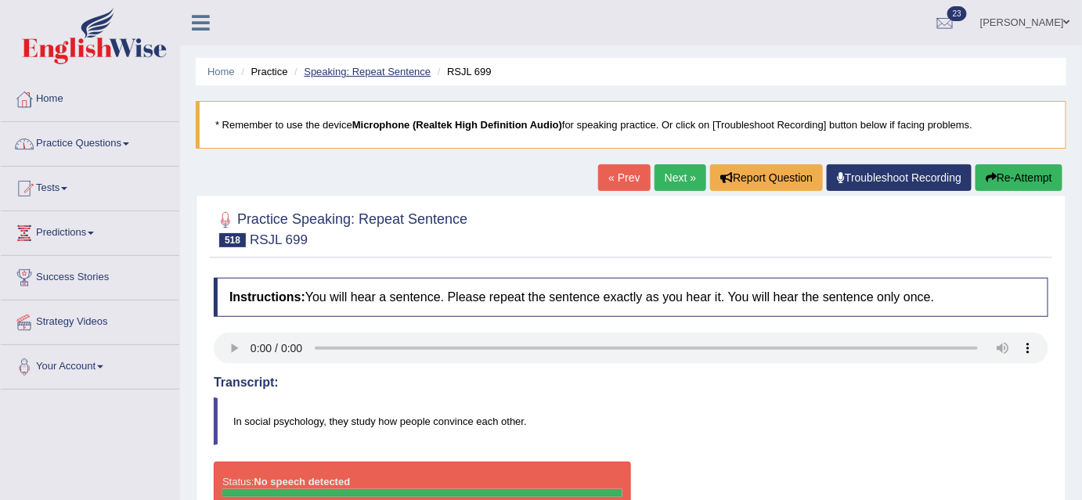
click at [396, 72] on link "Speaking: Repeat Sentence" at bounding box center [367, 72] width 127 height 12
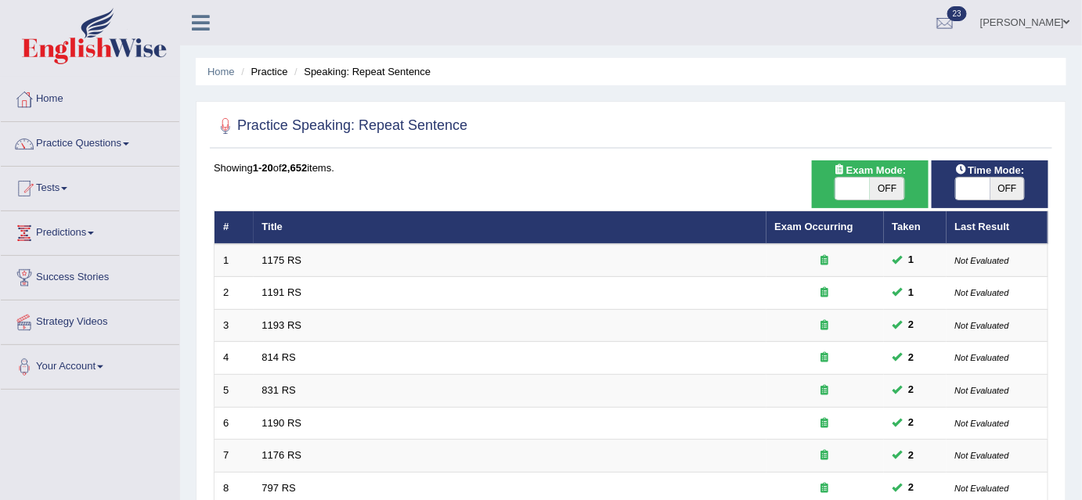
click at [974, 188] on span at bounding box center [973, 189] width 34 height 22
checkbox input "true"
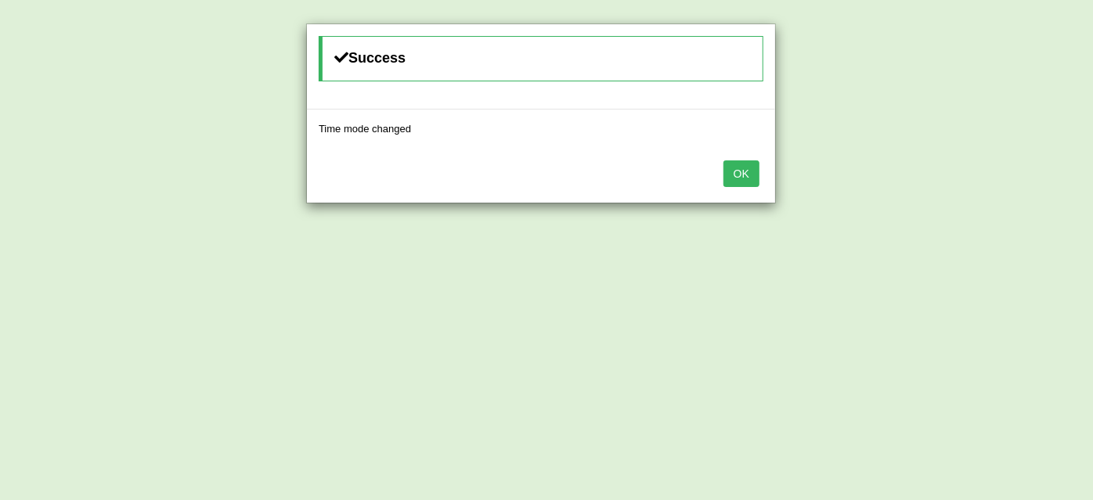
click at [749, 165] on button "OK" at bounding box center [741, 173] width 36 height 27
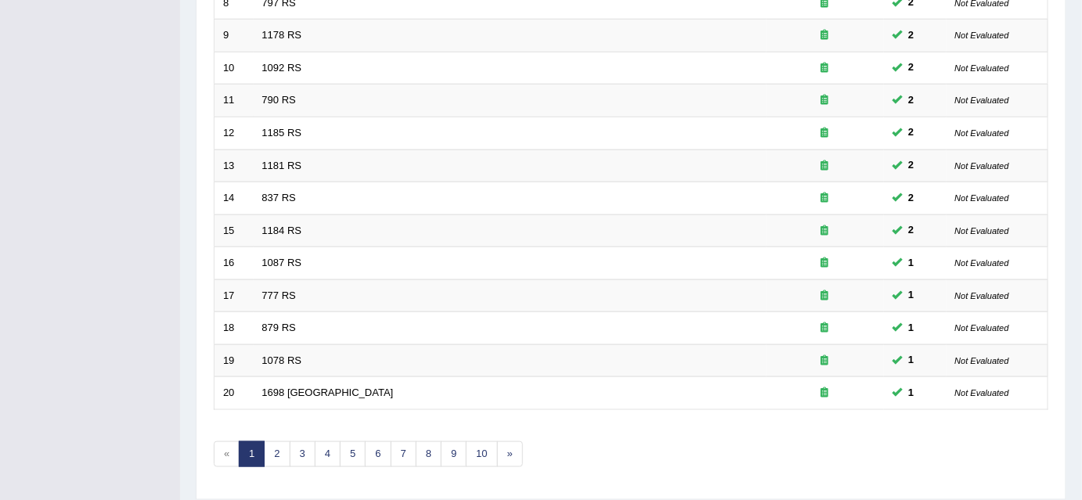
scroll to position [529, 0]
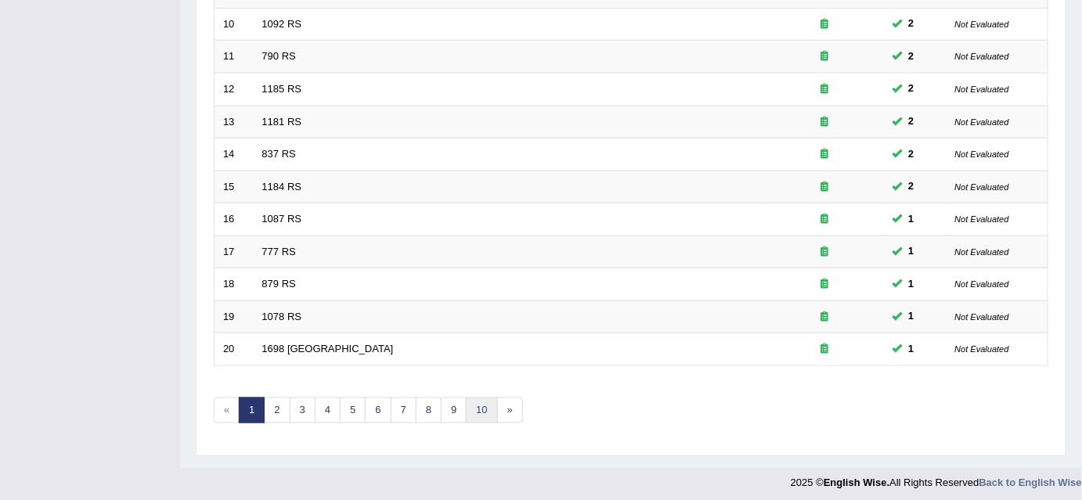
click at [474, 409] on link "10" at bounding box center [481, 411] width 31 height 26
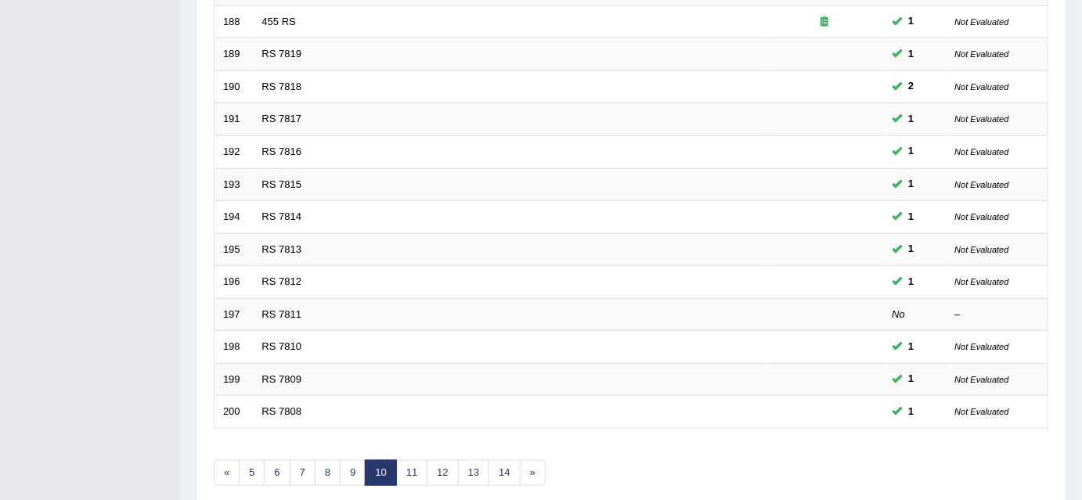
scroll to position [529, 0]
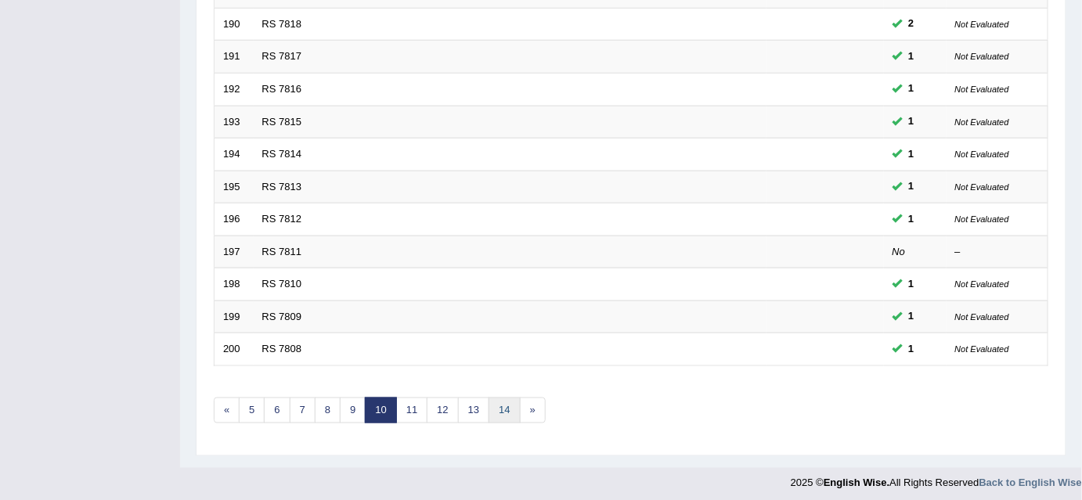
click at [511, 402] on link "14" at bounding box center [503, 411] width 31 height 26
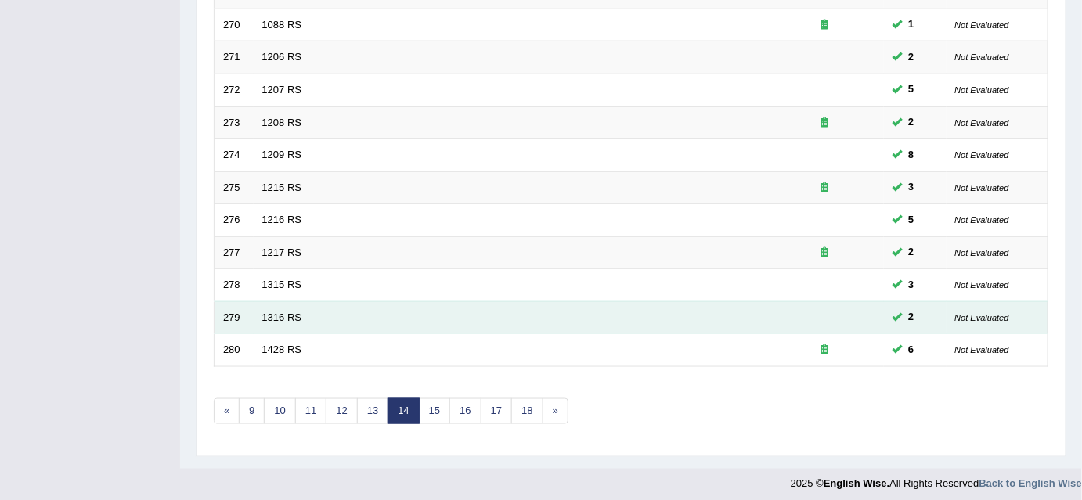
scroll to position [529, 0]
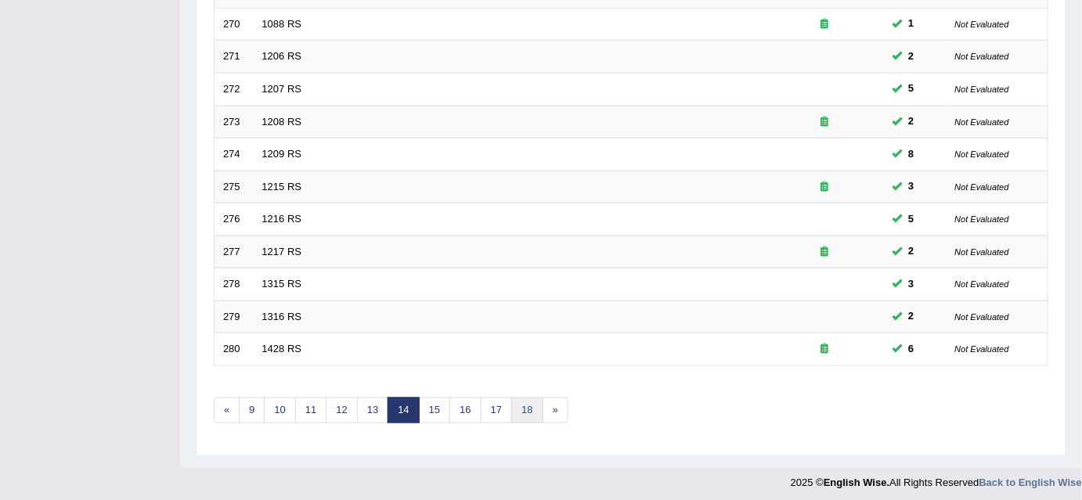
click at [524, 402] on link "18" at bounding box center [526, 411] width 31 height 26
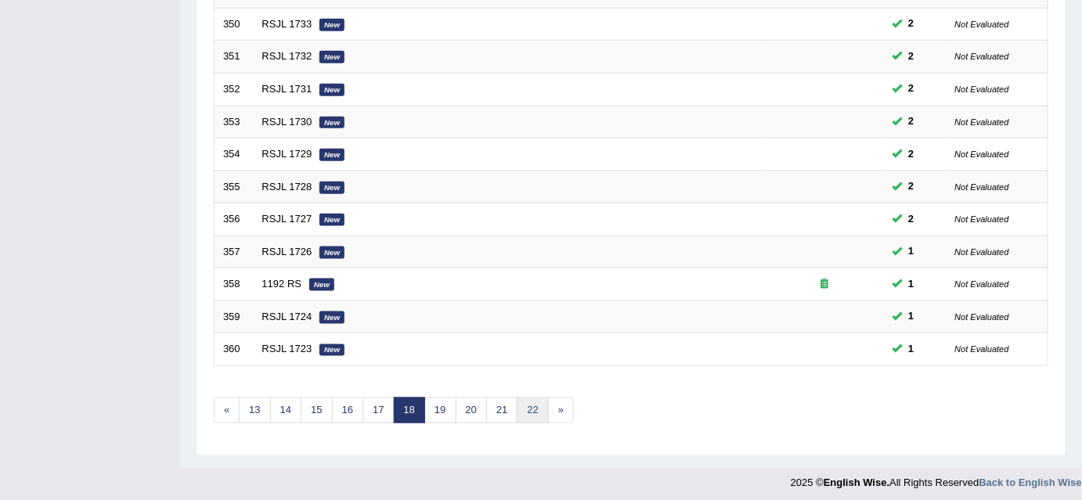
click at [532, 406] on link "22" at bounding box center [532, 411] width 31 height 26
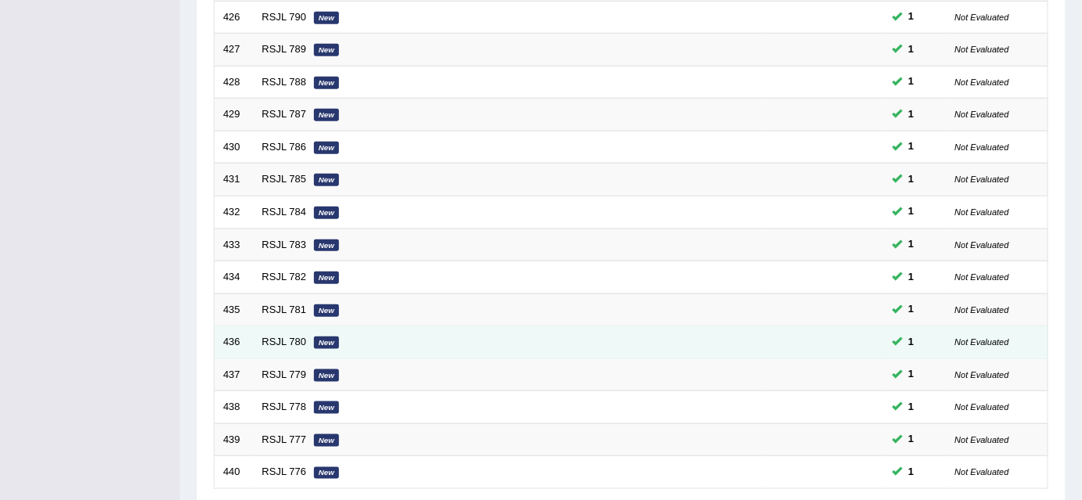
scroll to position [529, 0]
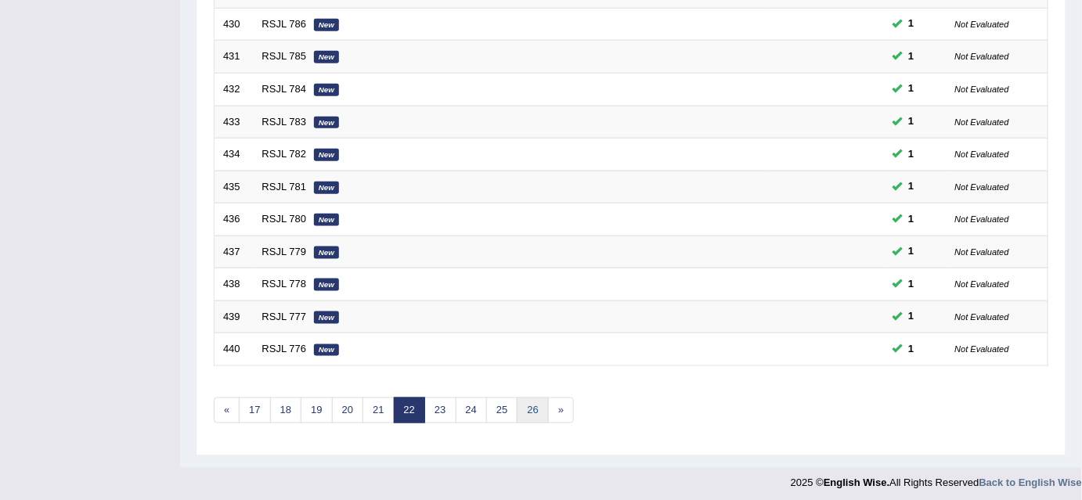
click at [528, 402] on link "26" at bounding box center [532, 411] width 31 height 26
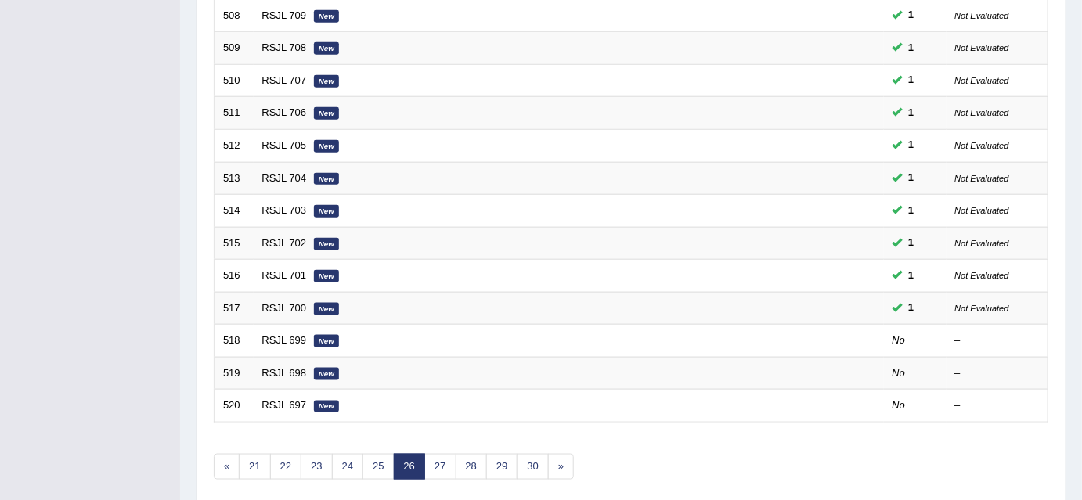
scroll to position [498, 0]
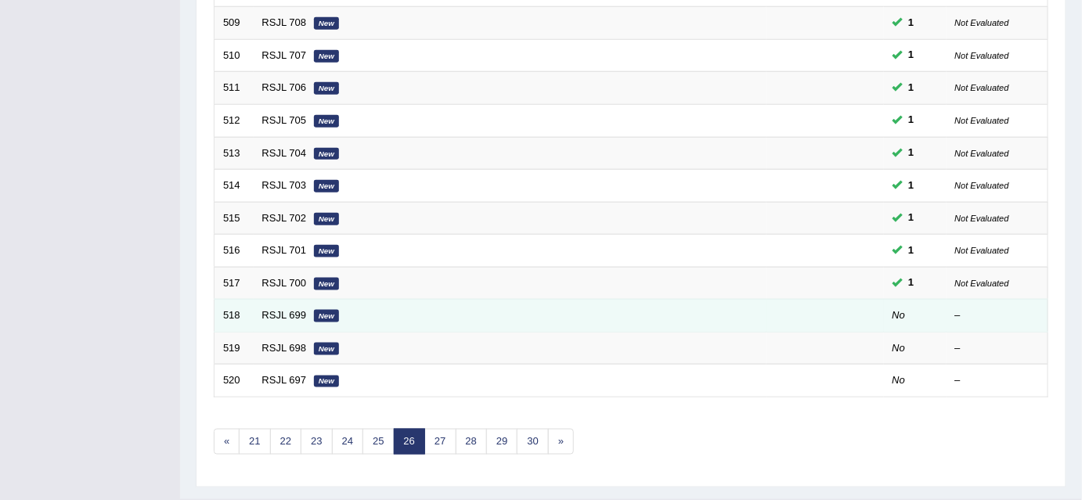
click at [325, 310] on em "New" at bounding box center [326, 316] width 25 height 13
click at [337, 315] on em "New" at bounding box center [326, 316] width 25 height 13
click at [279, 309] on link "RSJL 699" at bounding box center [284, 315] width 45 height 12
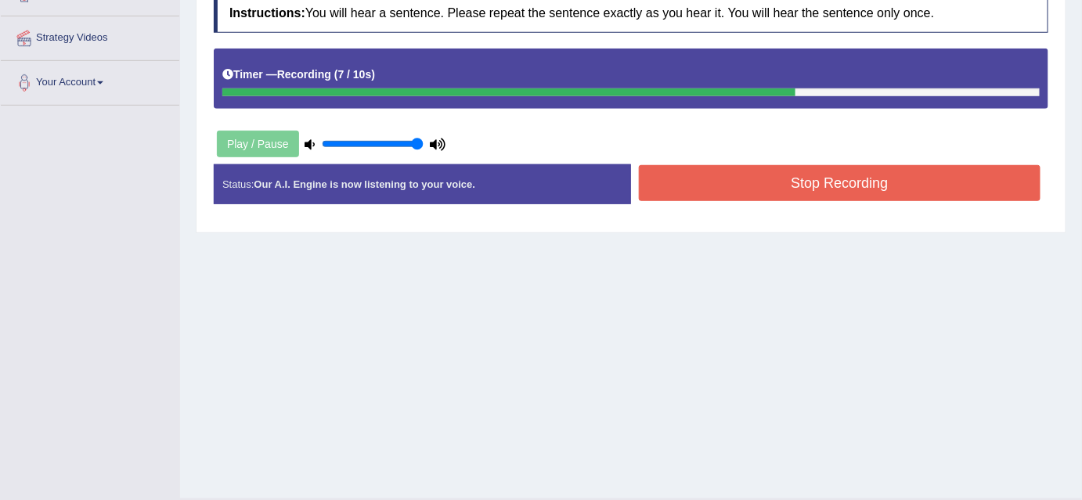
click at [767, 181] on button "Stop Recording" at bounding box center [840, 183] width 402 height 36
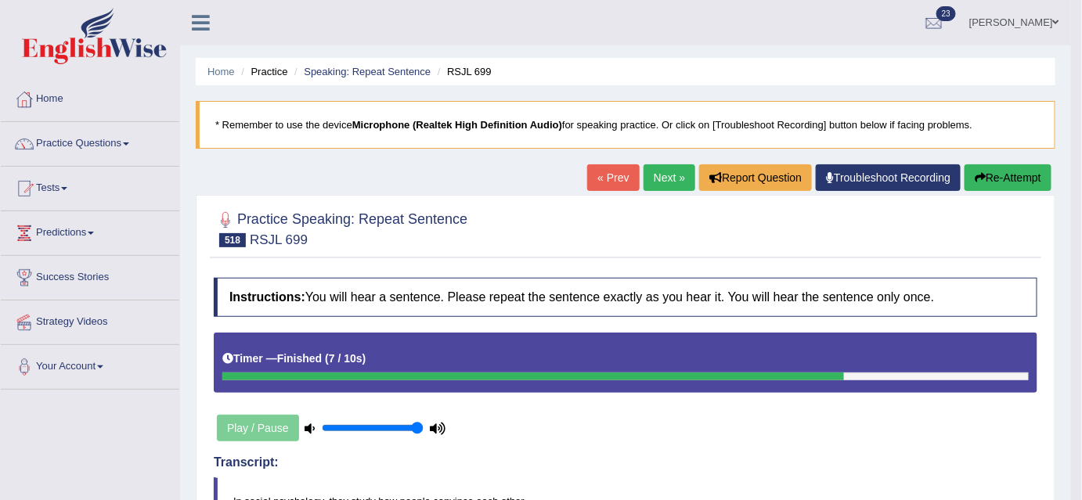
click at [665, 181] on link "Next »" at bounding box center [669, 177] width 52 height 27
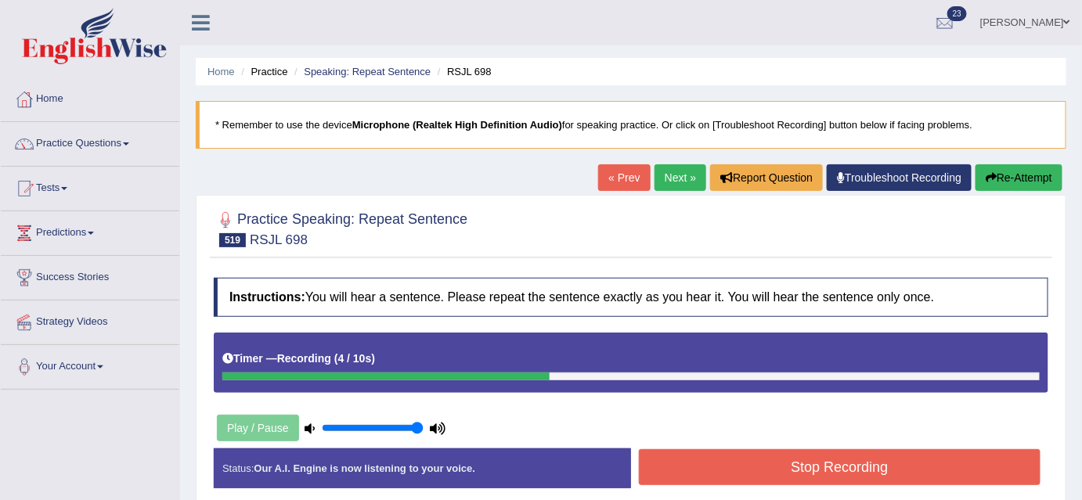
click at [882, 461] on button "Stop Recording" at bounding box center [840, 467] width 402 height 36
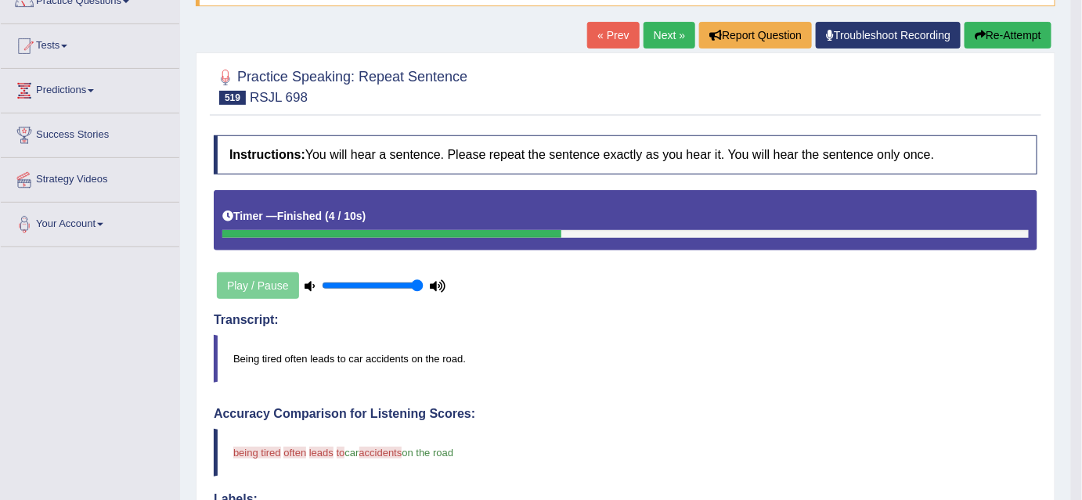
scroll to position [139, 0]
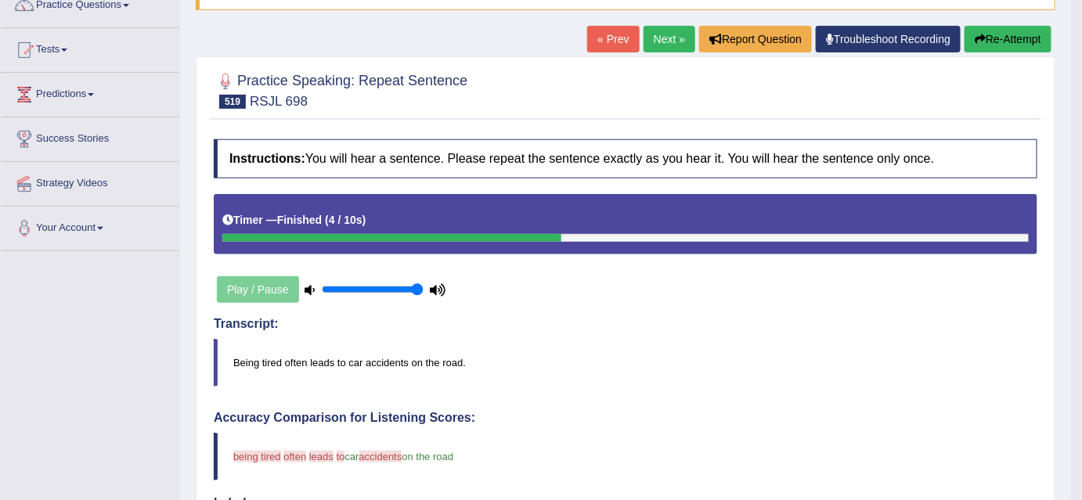
click at [674, 41] on link "Next »" at bounding box center [669, 39] width 52 height 27
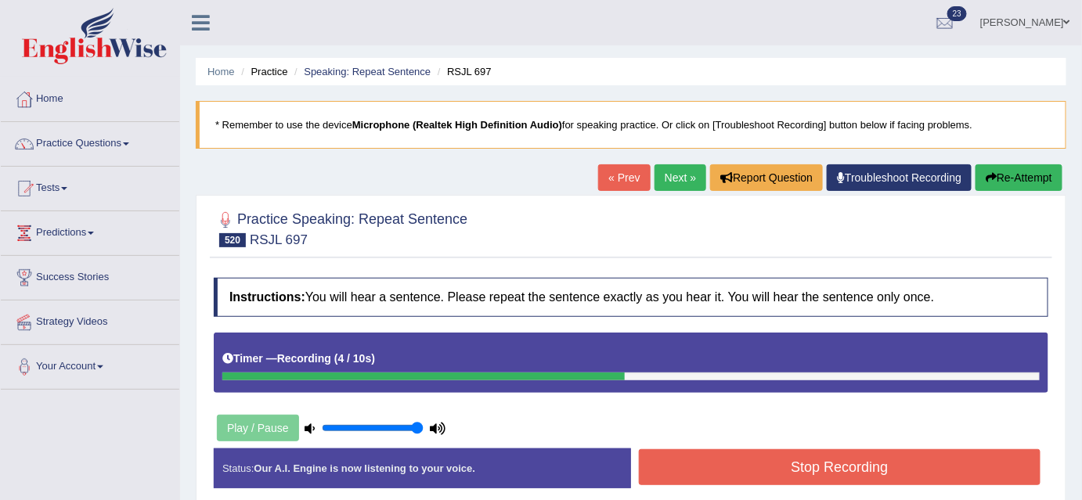
click at [987, 473] on button "Stop Recording" at bounding box center [840, 467] width 402 height 36
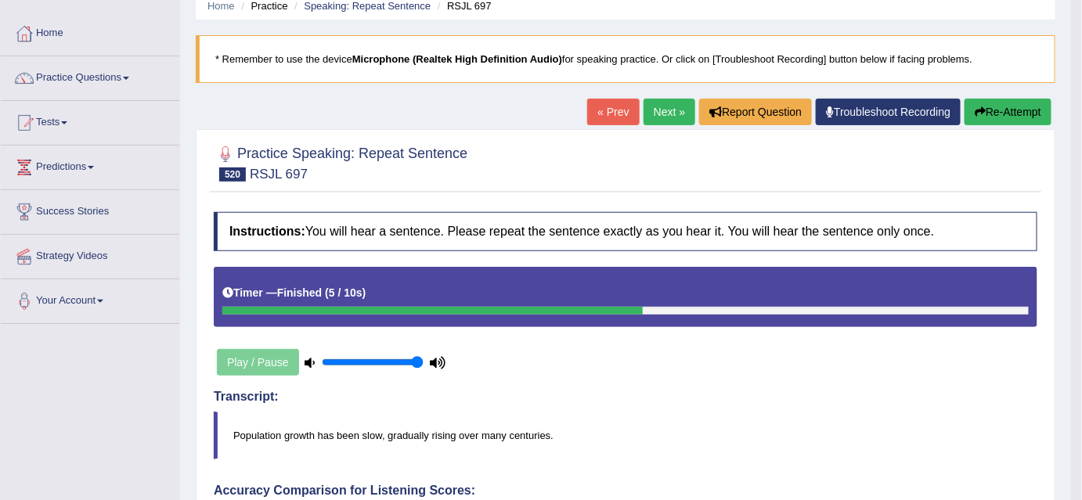
scroll to position [55, 0]
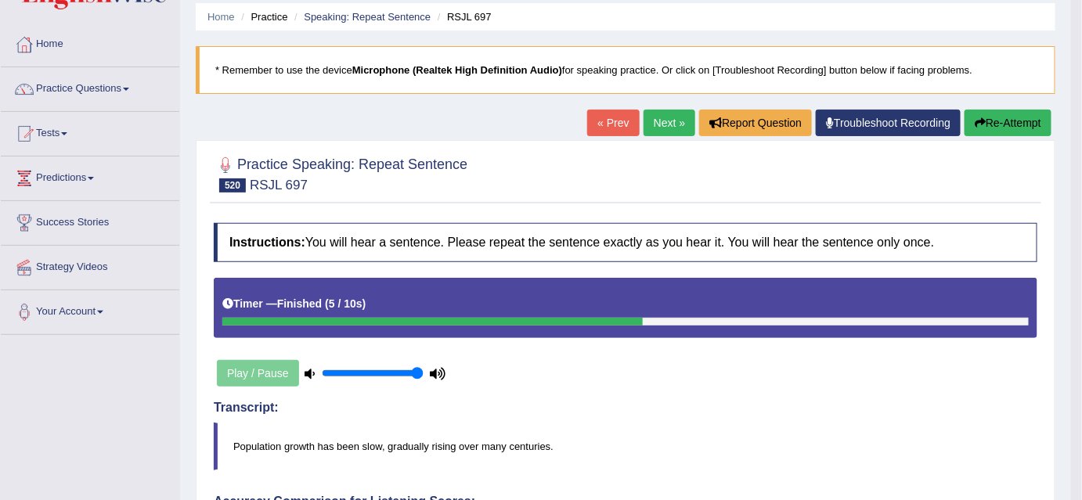
click at [666, 124] on link "Next »" at bounding box center [669, 123] width 52 height 27
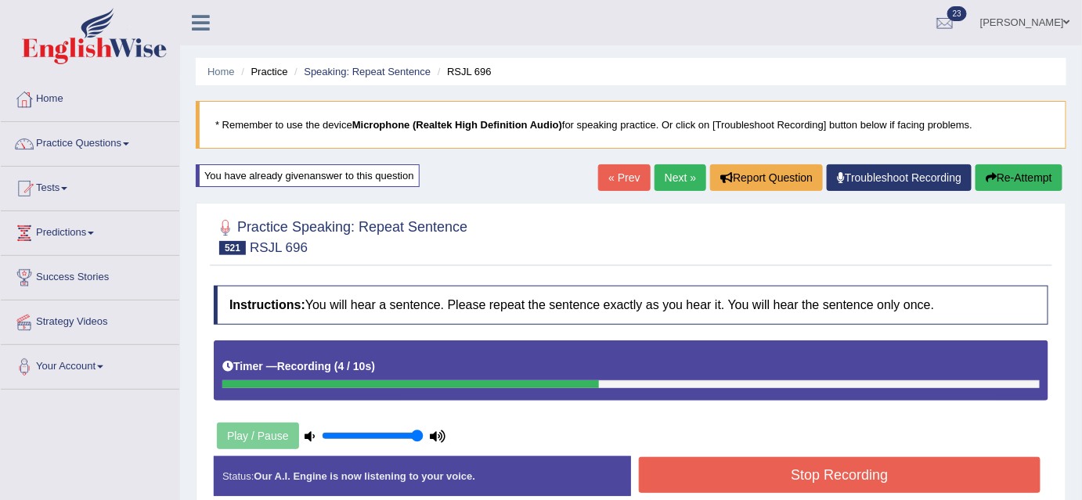
click at [962, 477] on button "Stop Recording" at bounding box center [840, 475] width 402 height 36
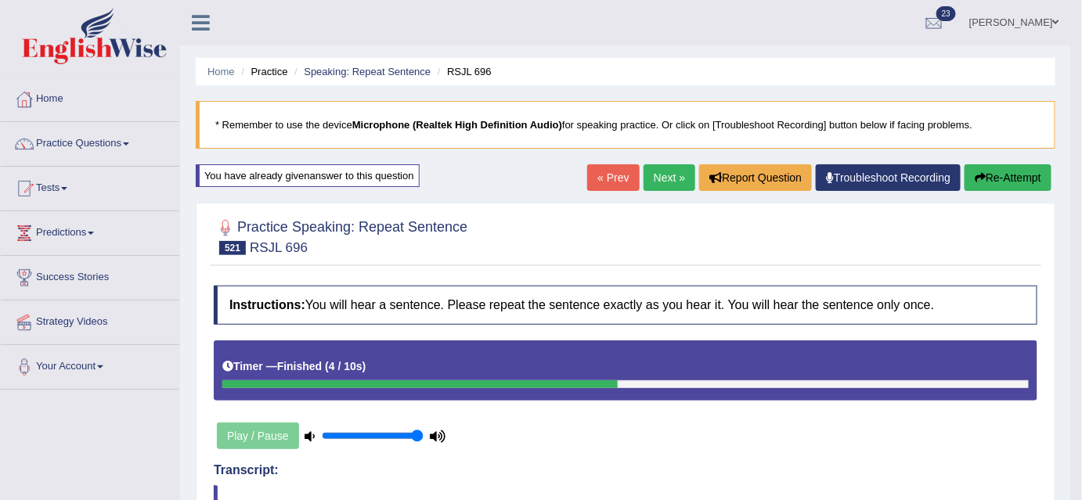
click at [665, 168] on link "Next »" at bounding box center [669, 177] width 52 height 27
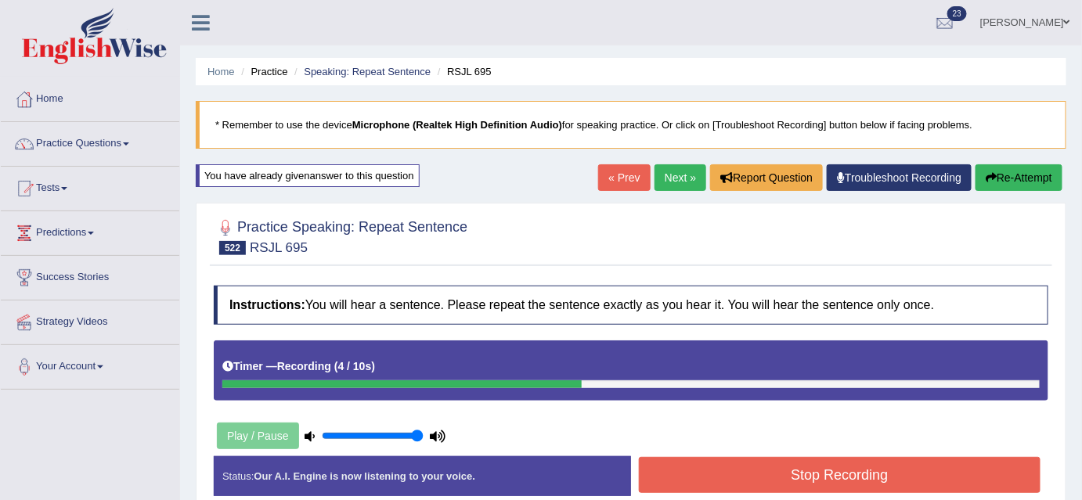
click at [860, 475] on button "Stop Recording" at bounding box center [840, 475] width 402 height 36
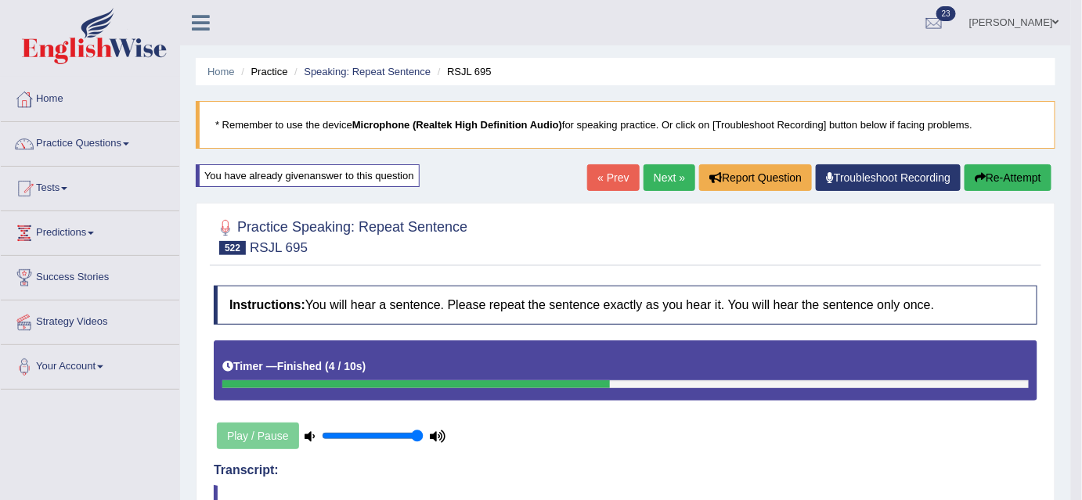
click at [663, 177] on link "Next »" at bounding box center [669, 177] width 52 height 27
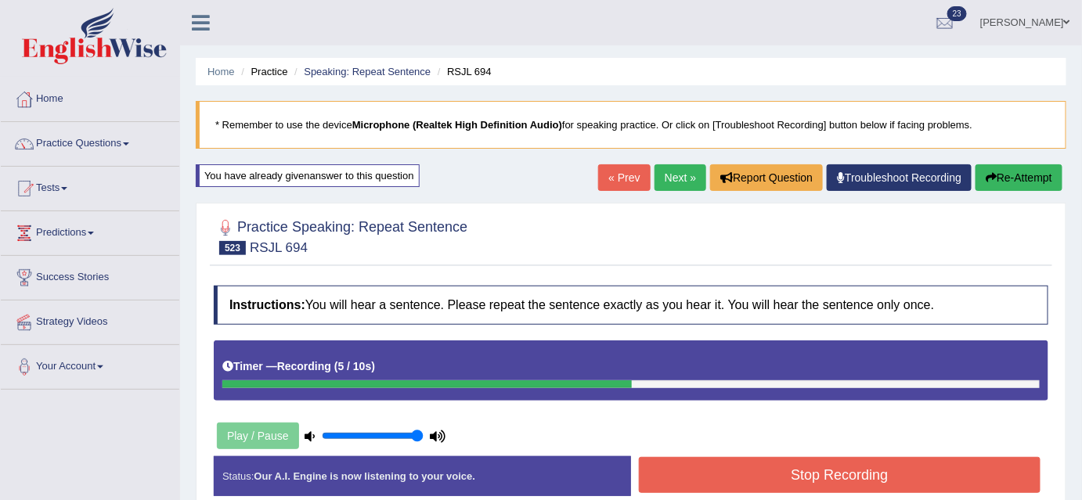
click at [695, 466] on button "Stop Recording" at bounding box center [840, 475] width 402 height 36
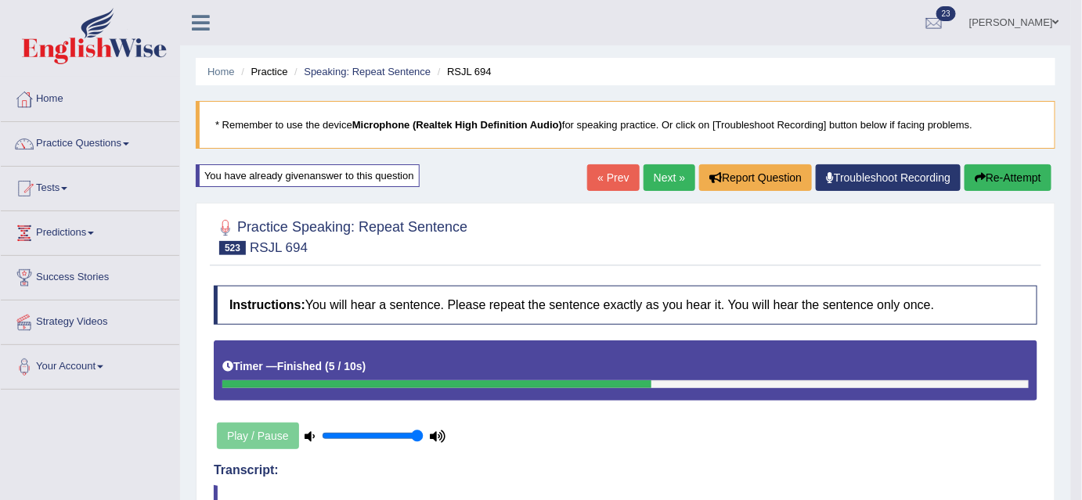
click at [668, 177] on link "Next »" at bounding box center [669, 177] width 52 height 27
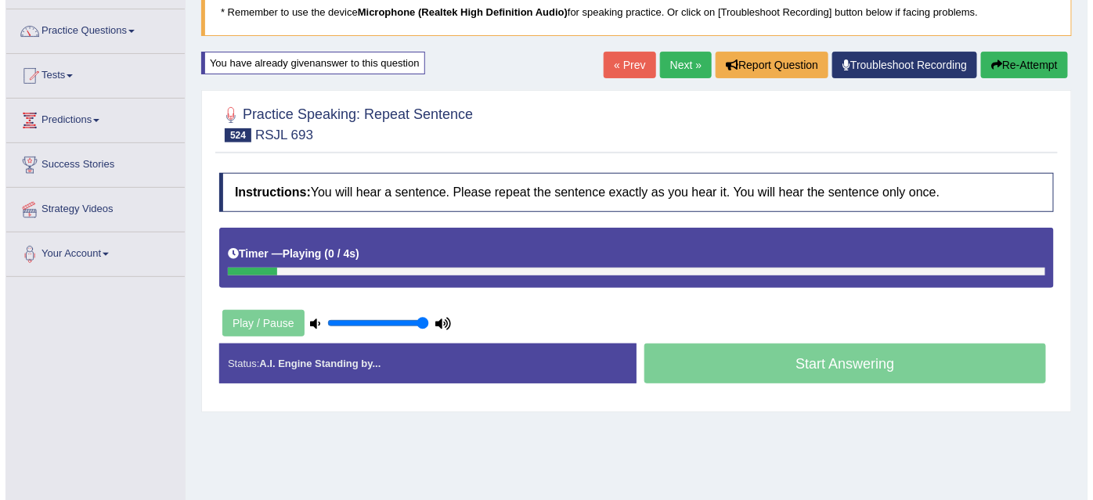
scroll to position [142, 0]
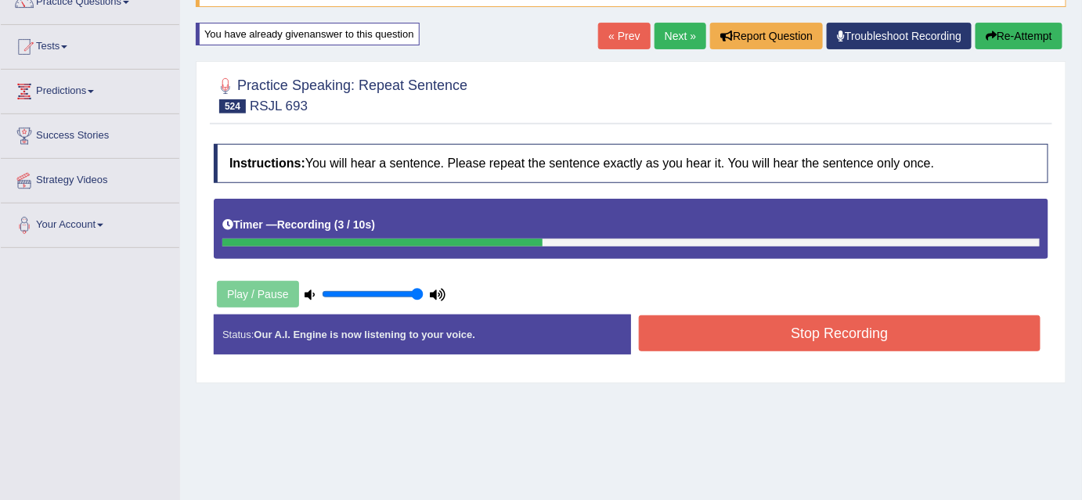
click at [941, 336] on button "Stop Recording" at bounding box center [840, 333] width 402 height 36
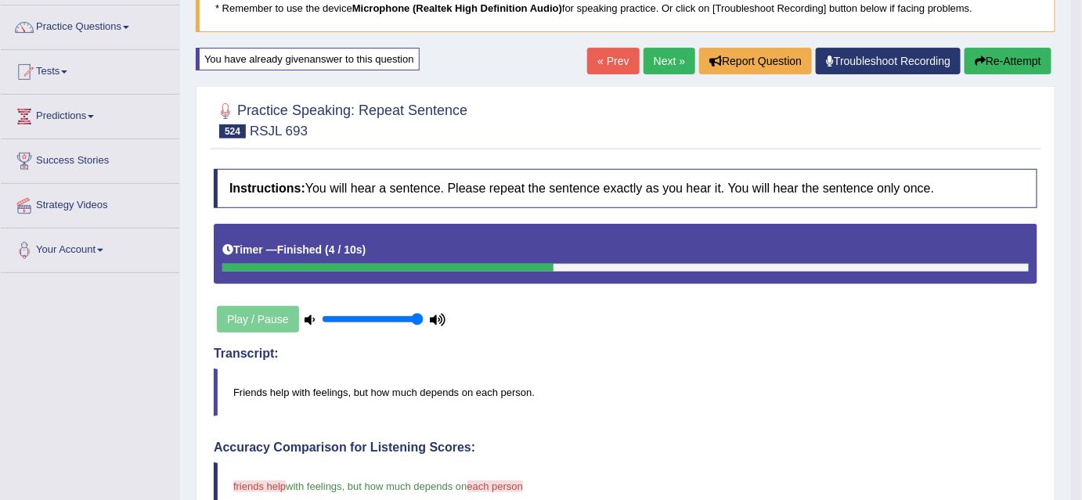
scroll to position [0, 0]
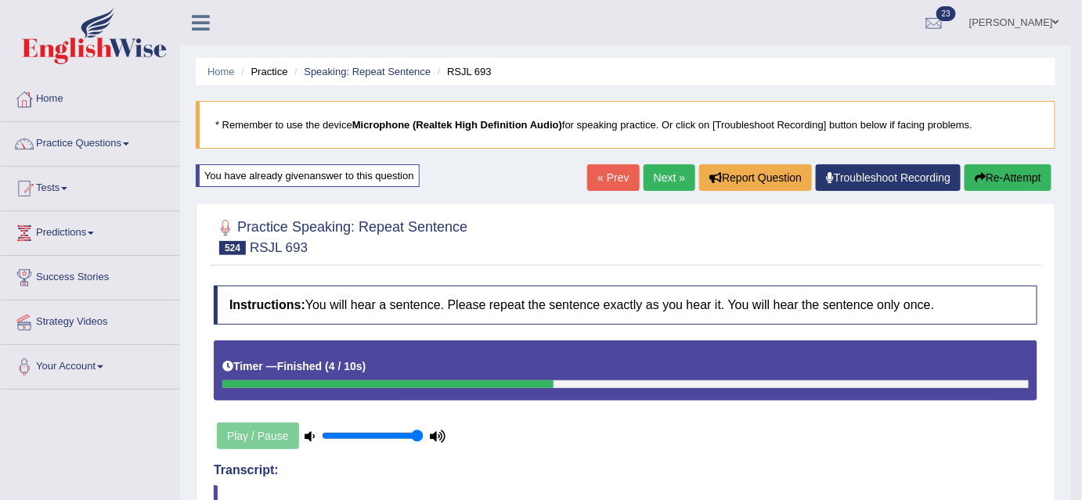
click at [683, 178] on link "Next »" at bounding box center [669, 177] width 52 height 27
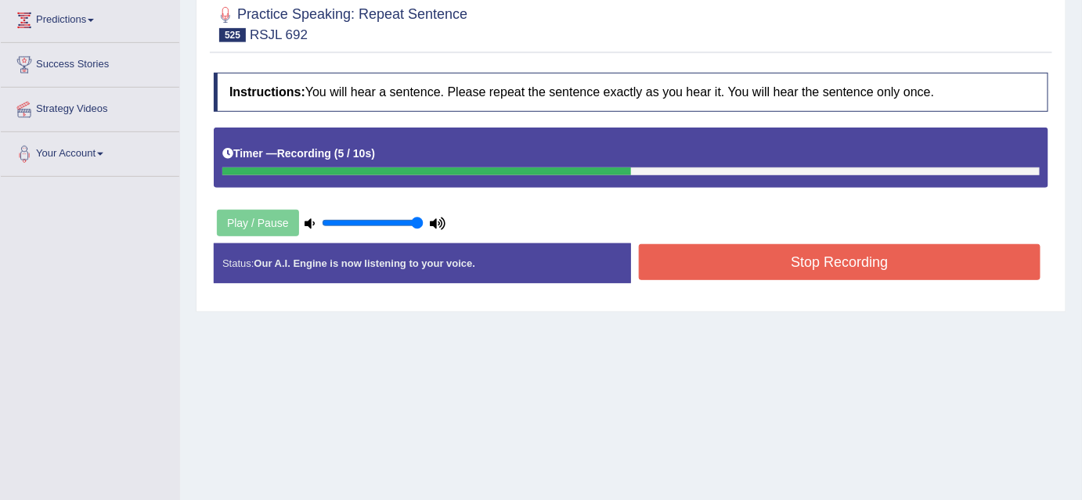
click at [740, 268] on button "Stop Recording" at bounding box center [840, 262] width 402 height 36
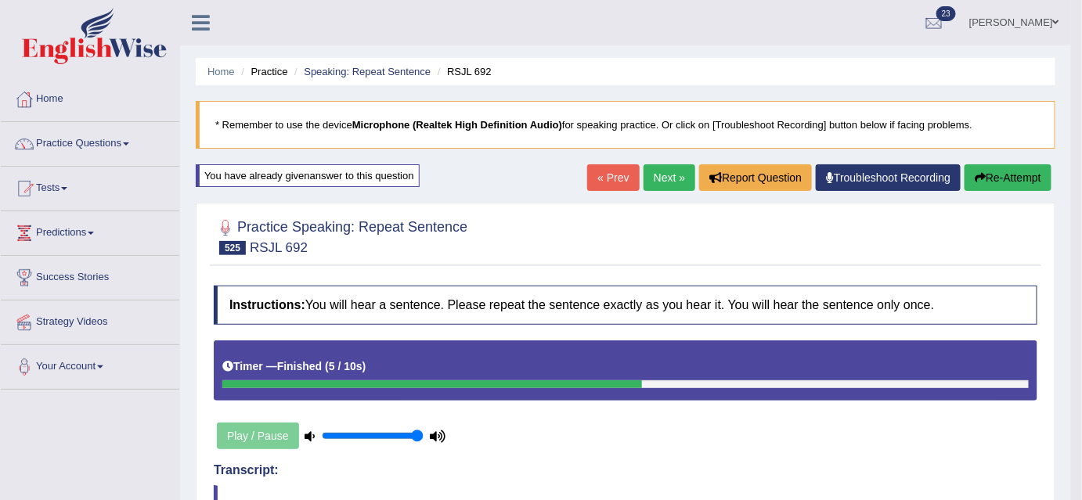
click at [650, 175] on link "Next »" at bounding box center [669, 177] width 52 height 27
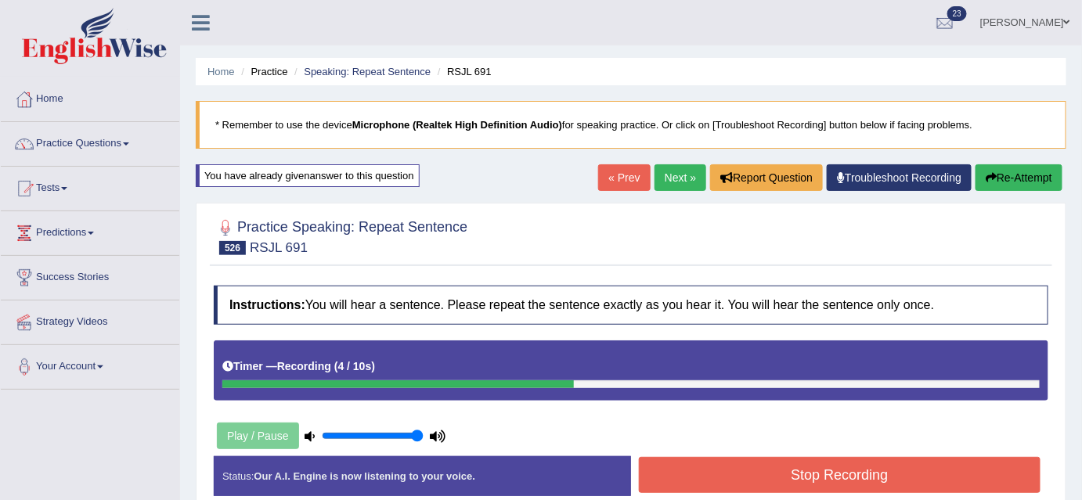
click at [904, 487] on button "Stop Recording" at bounding box center [840, 475] width 402 height 36
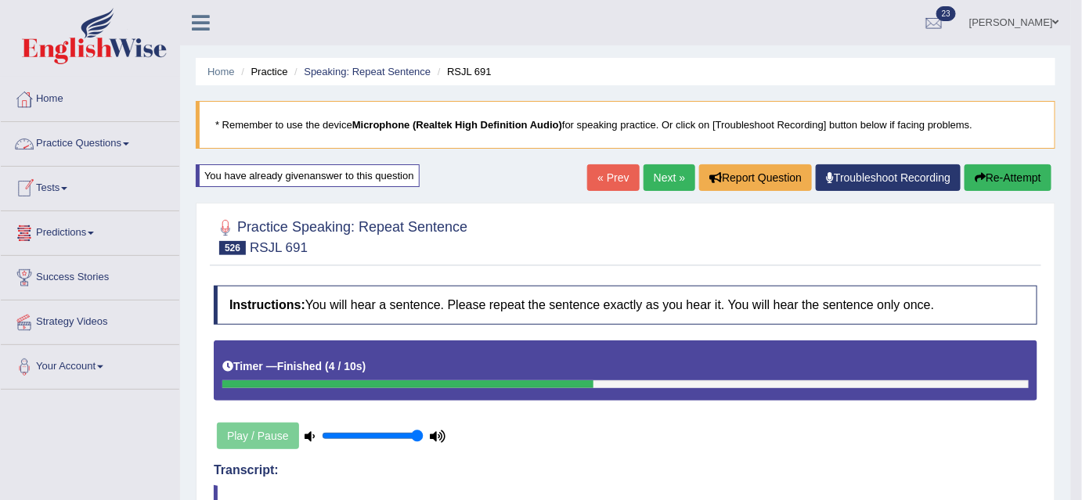
click at [129, 143] on span at bounding box center [126, 143] width 6 height 3
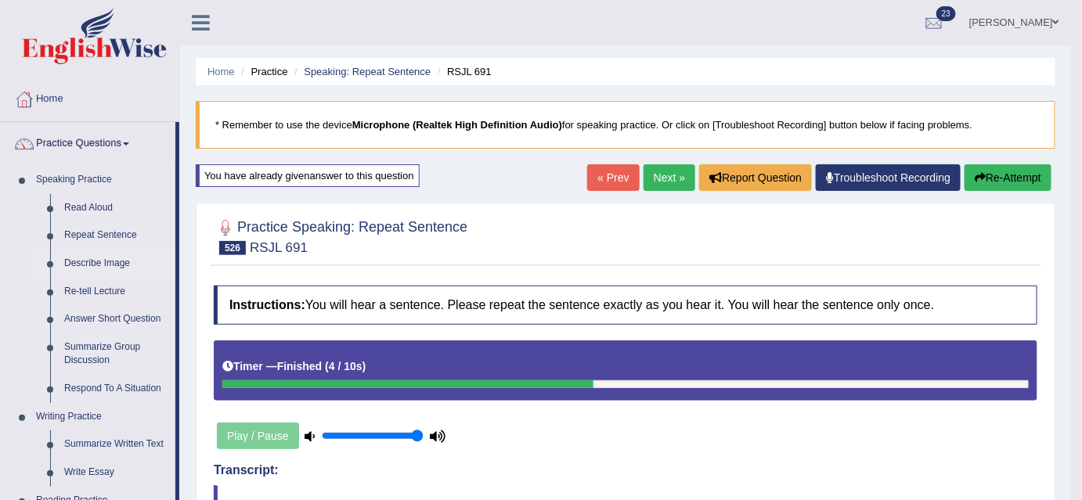
click at [117, 264] on link "Describe Image" at bounding box center [116, 264] width 118 height 28
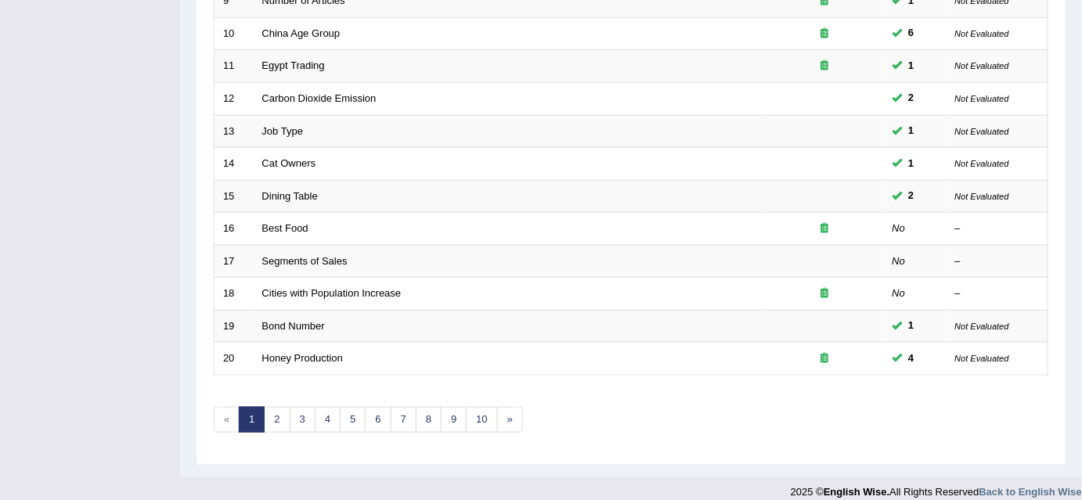
scroll to position [529, 0]
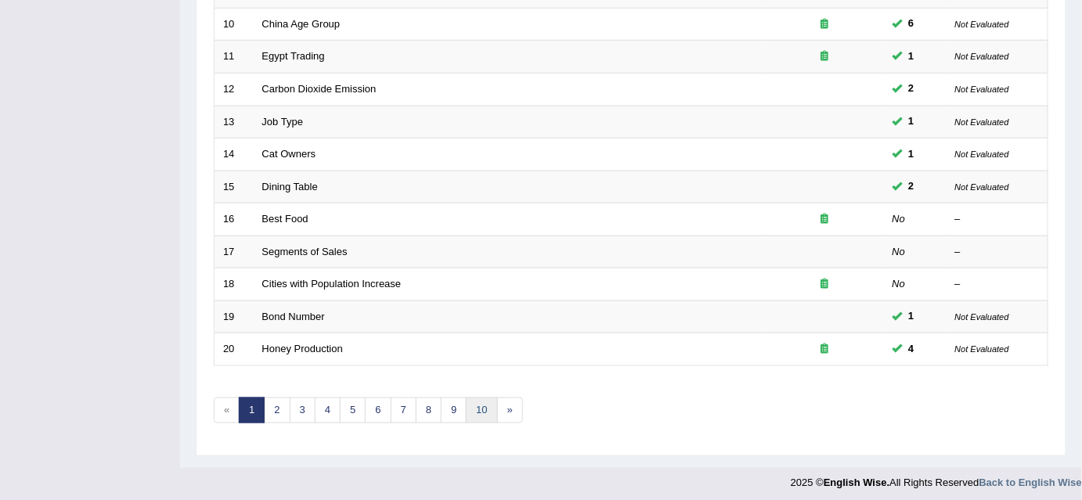
click at [482, 407] on link "10" at bounding box center [481, 411] width 31 height 26
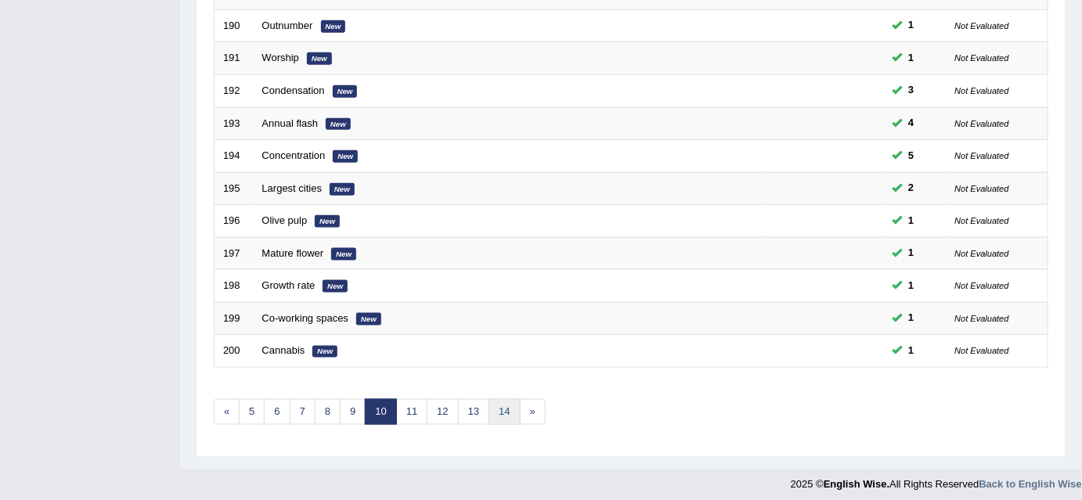
scroll to position [529, 0]
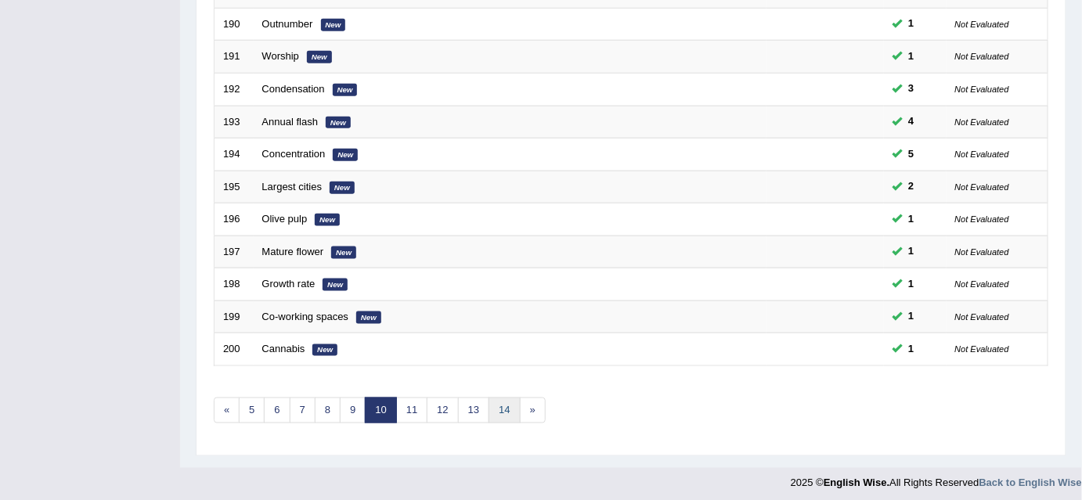
click at [495, 406] on link "14" at bounding box center [503, 411] width 31 height 26
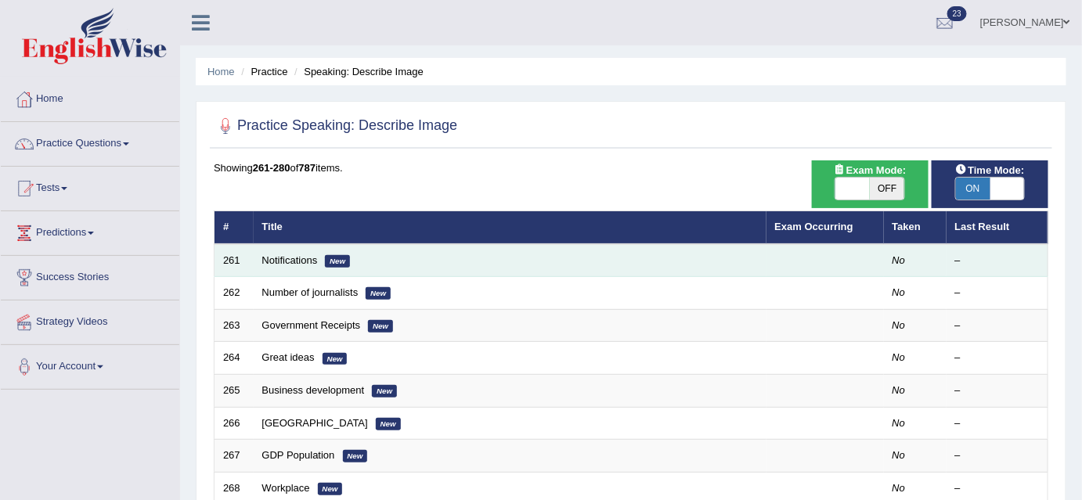
click at [344, 258] on em "New" at bounding box center [337, 261] width 25 height 13
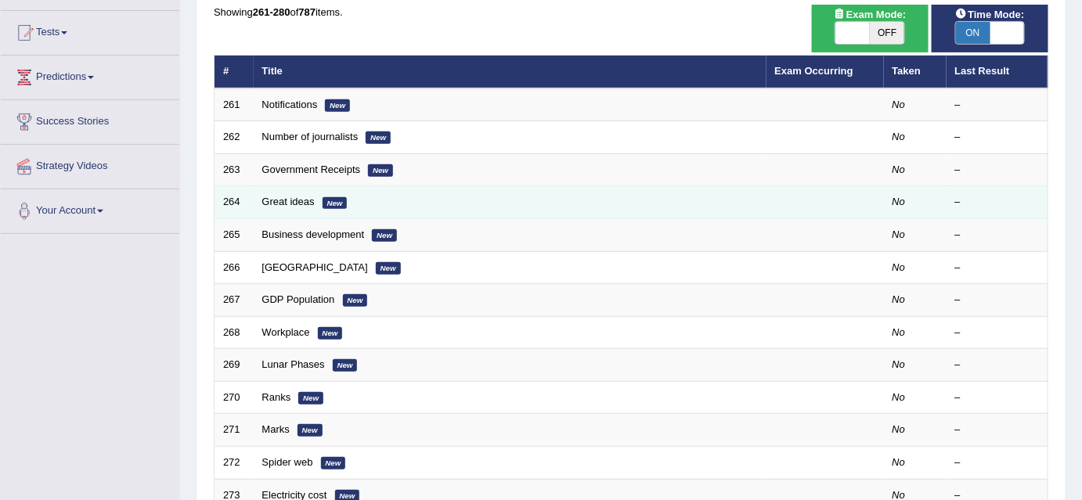
scroll to position [213, 0]
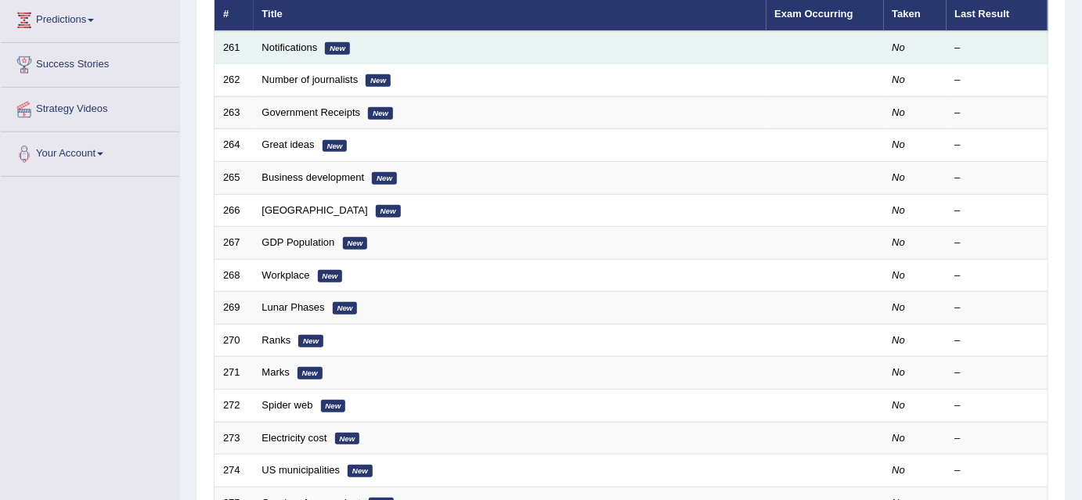
click at [333, 47] on em "New" at bounding box center [337, 48] width 25 height 13
click at [344, 45] on em "New" at bounding box center [337, 48] width 25 height 13
click at [306, 48] on link "Notifications" at bounding box center [290, 47] width 56 height 12
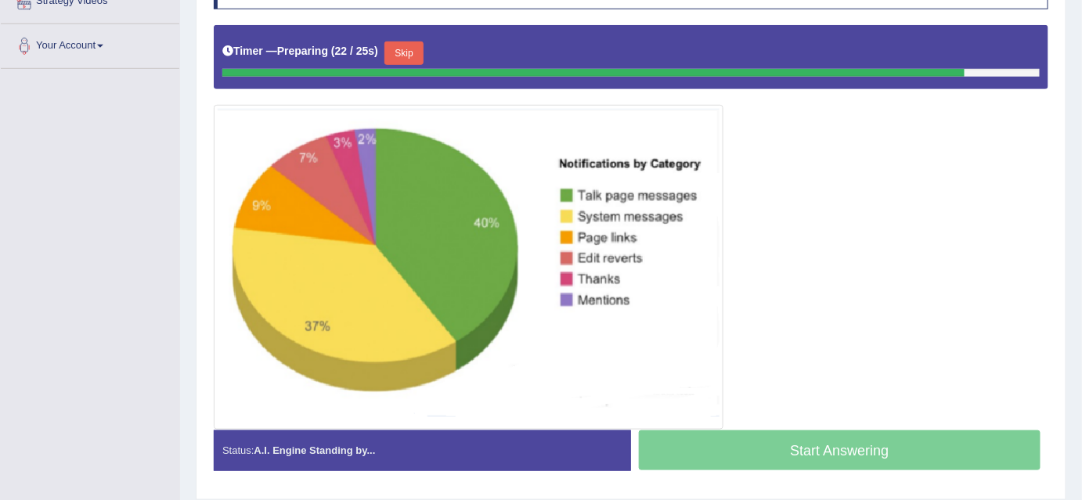
scroll to position [297, 0]
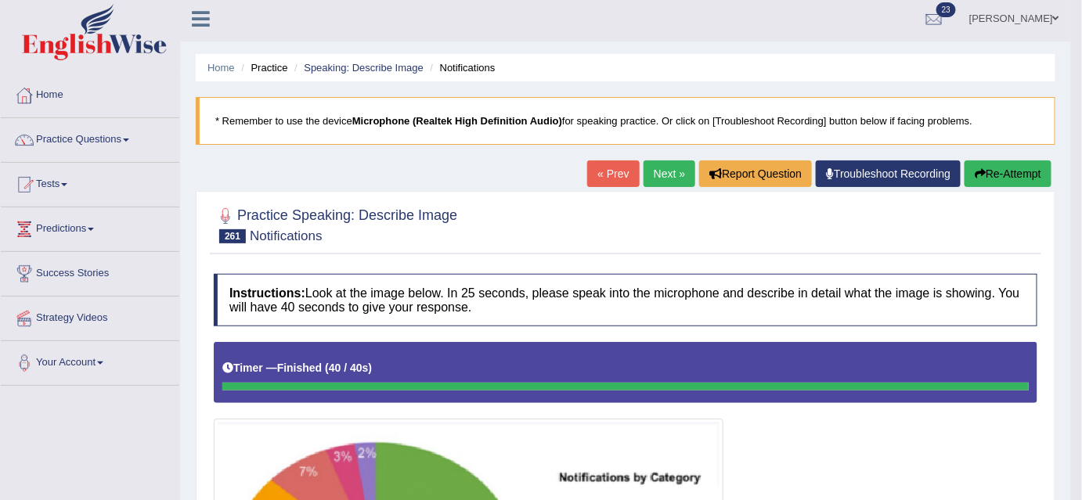
scroll to position [0, 0]
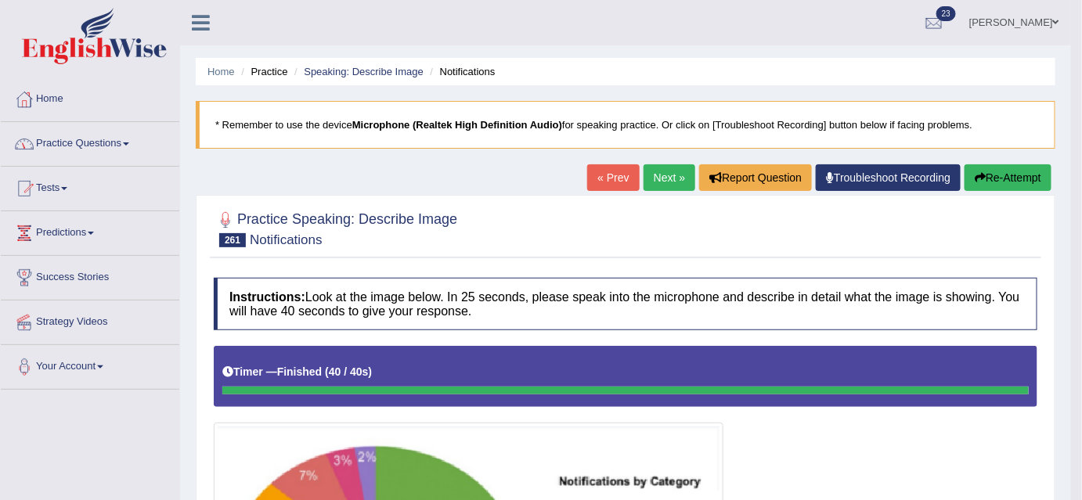
click at [660, 172] on link "Next »" at bounding box center [669, 177] width 52 height 27
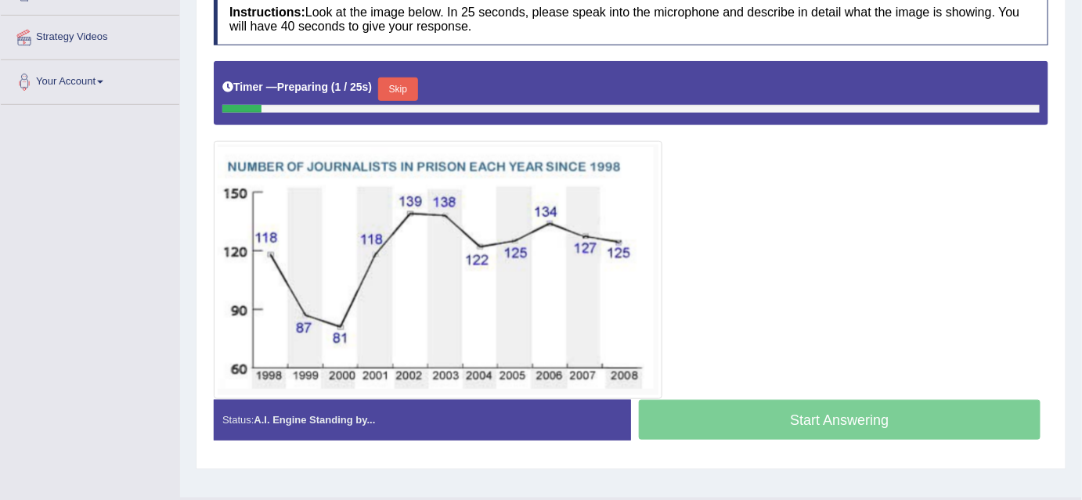
scroll to position [321, 0]
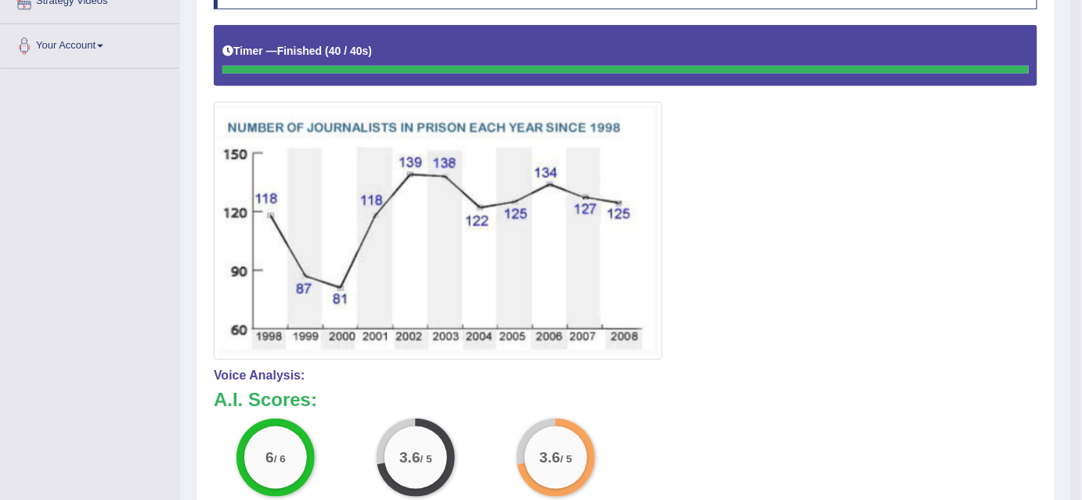
drag, startPoint x: 1080, startPoint y: 245, endPoint x: 1070, endPoint y: 283, distance: 38.9
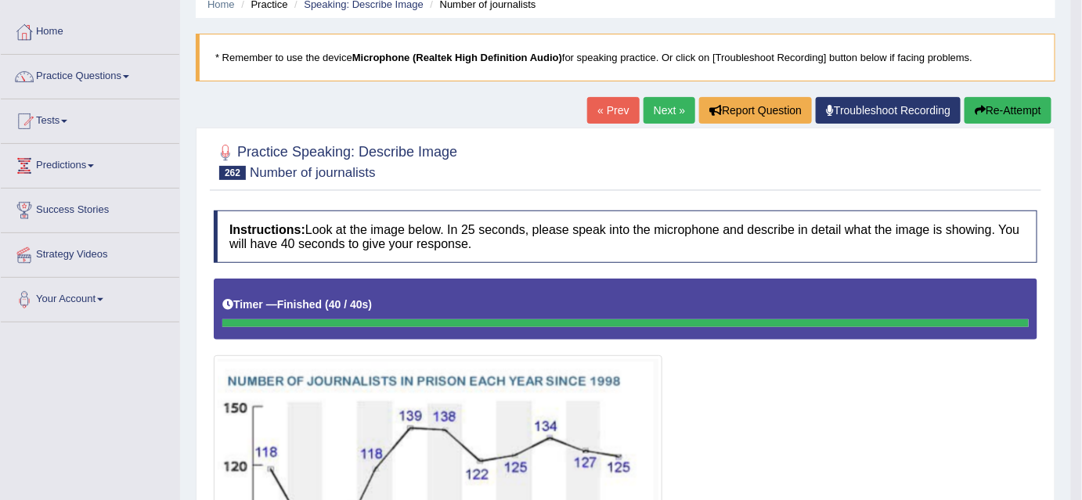
scroll to position [70, 0]
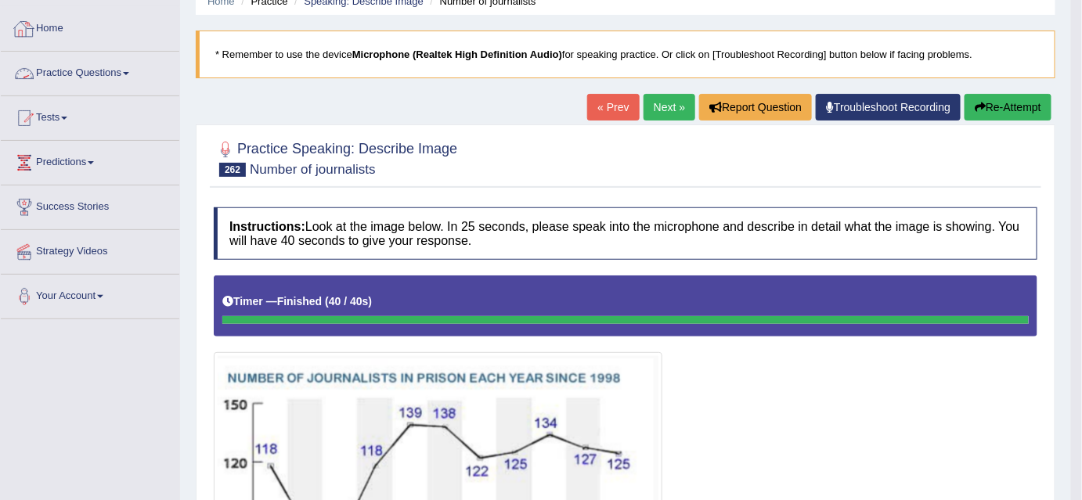
click at [128, 73] on span at bounding box center [126, 73] width 6 height 3
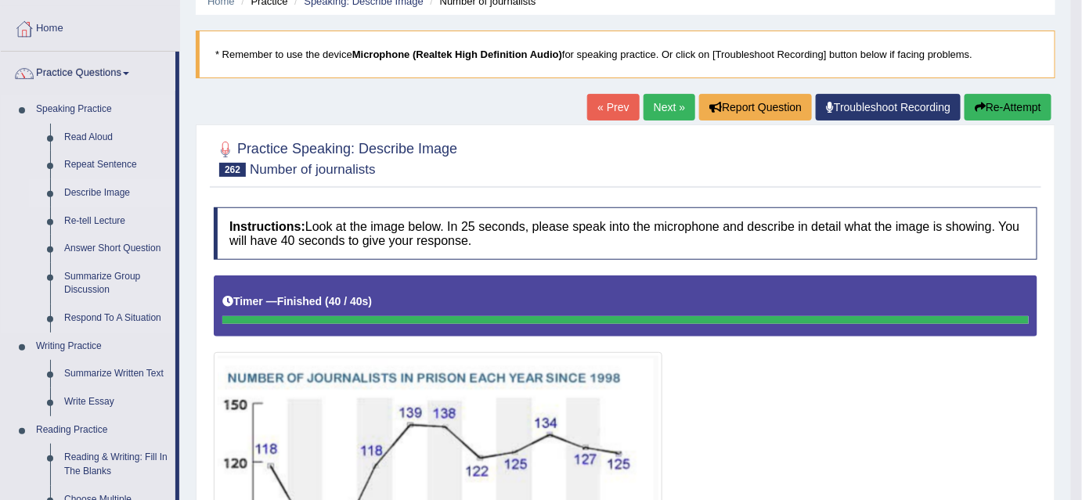
click at [118, 192] on link "Describe Image" at bounding box center [116, 193] width 118 height 28
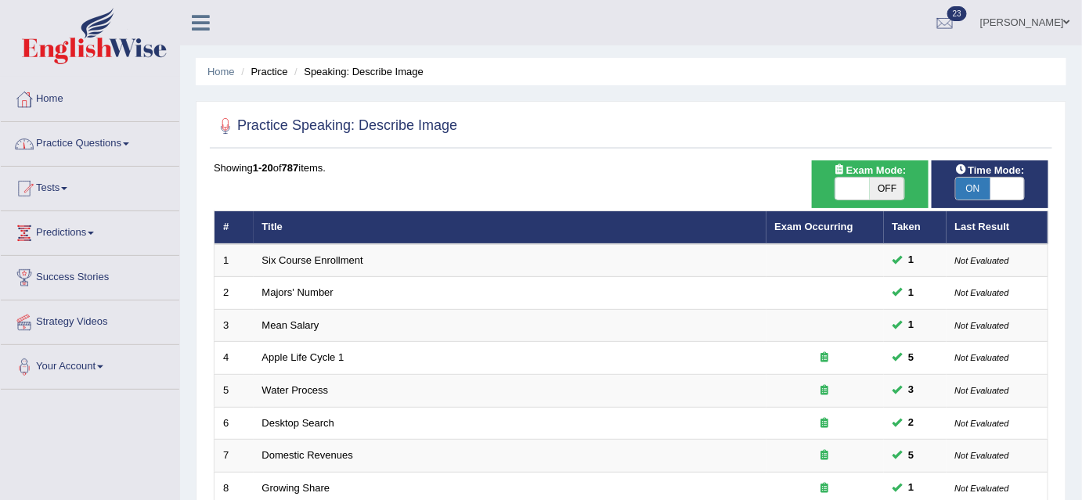
click at [129, 144] on span at bounding box center [126, 143] width 6 height 3
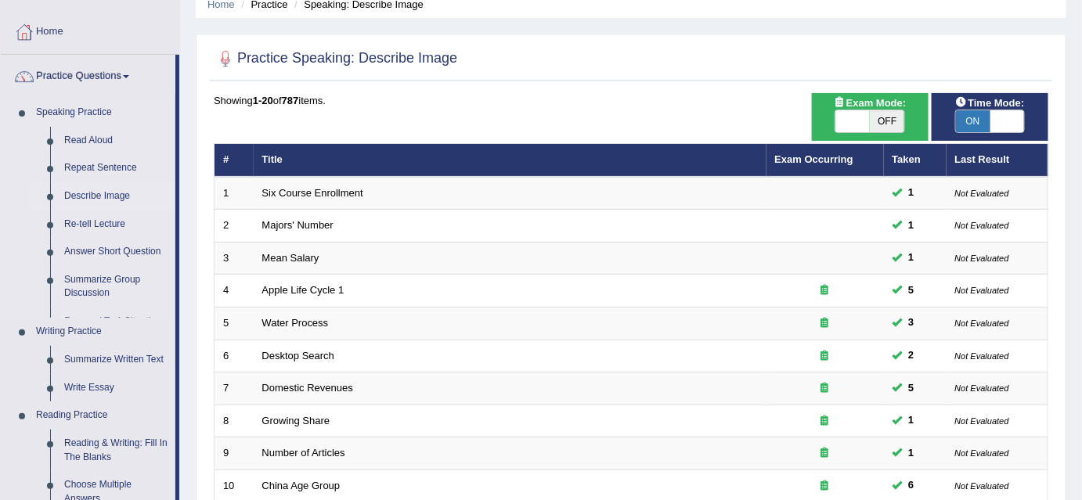
scroll to position [70, 0]
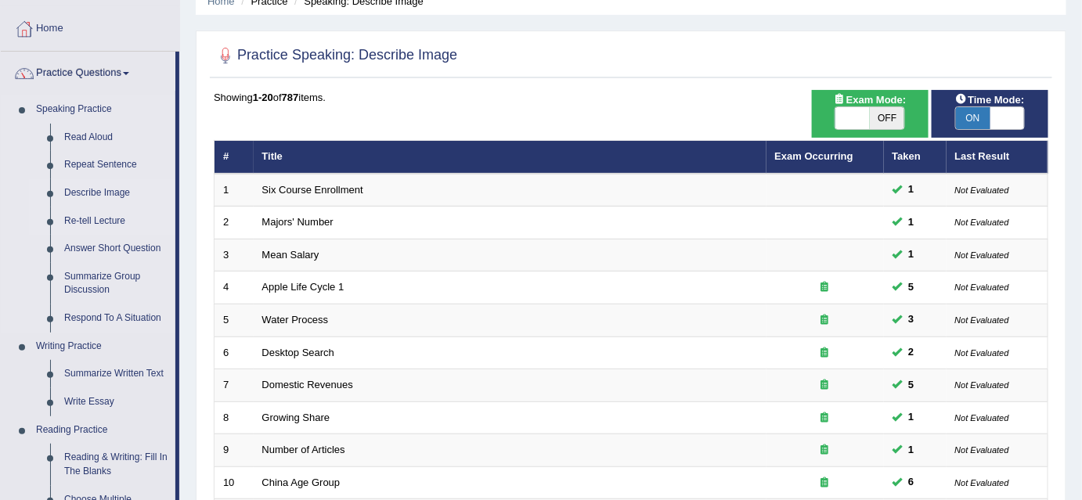
click at [114, 221] on link "Re-tell Lecture" at bounding box center [116, 221] width 118 height 28
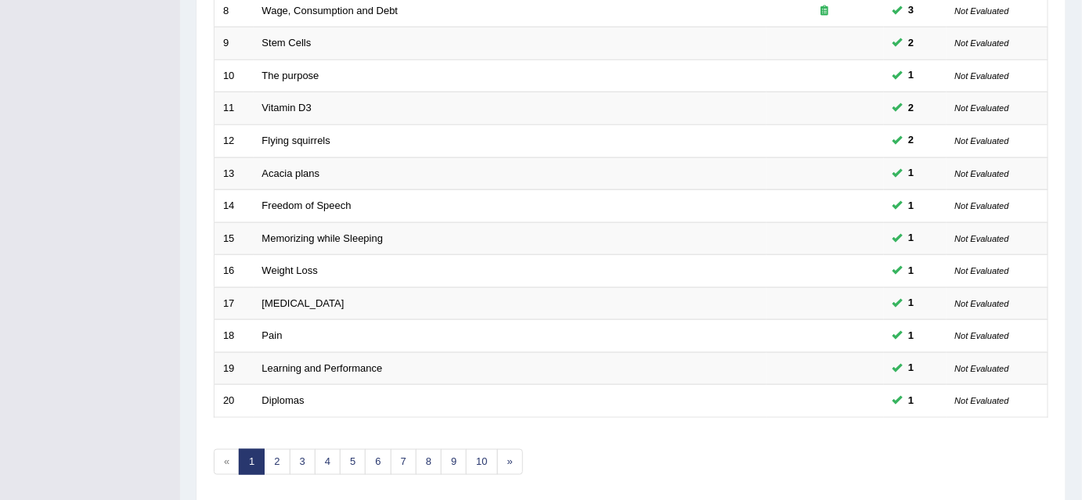
scroll to position [529, 0]
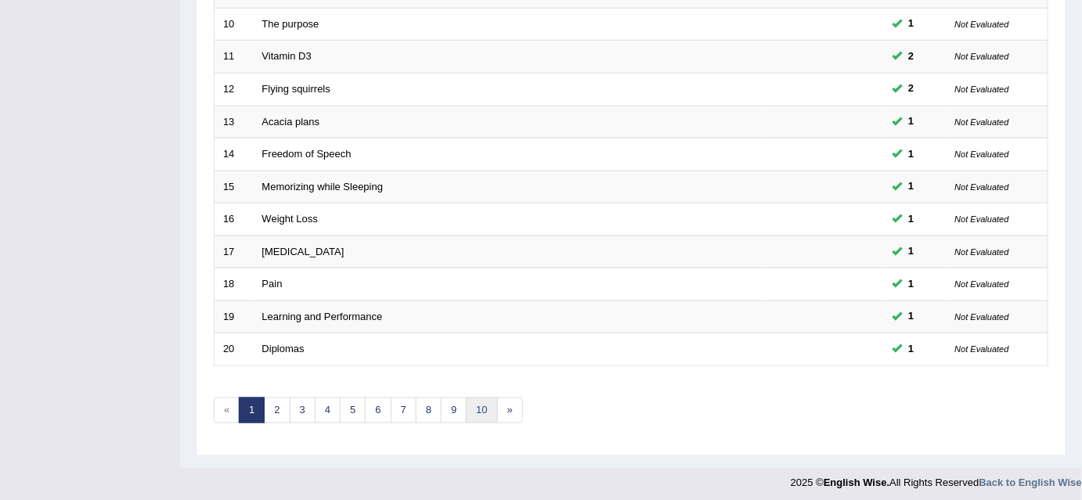
click at [480, 402] on link "10" at bounding box center [481, 411] width 31 height 26
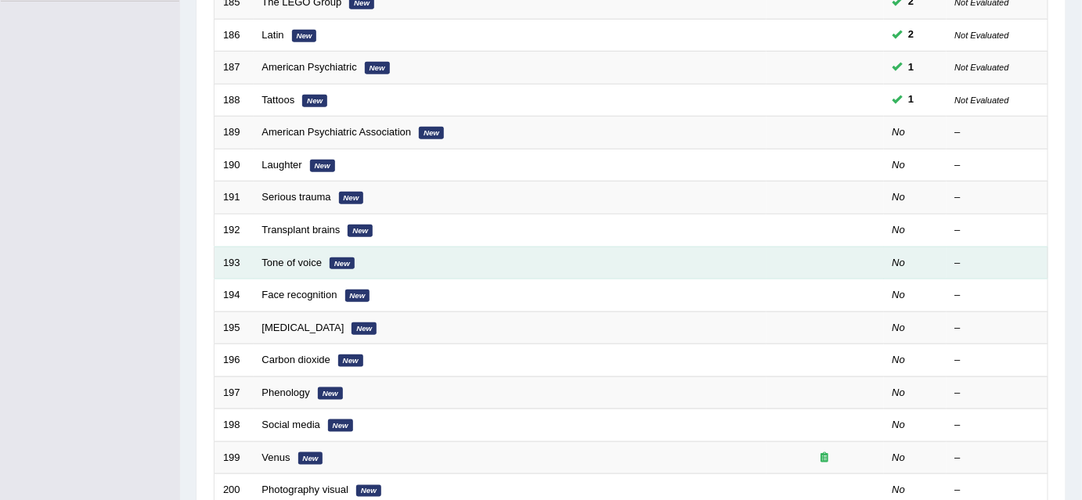
scroll to position [387, 0]
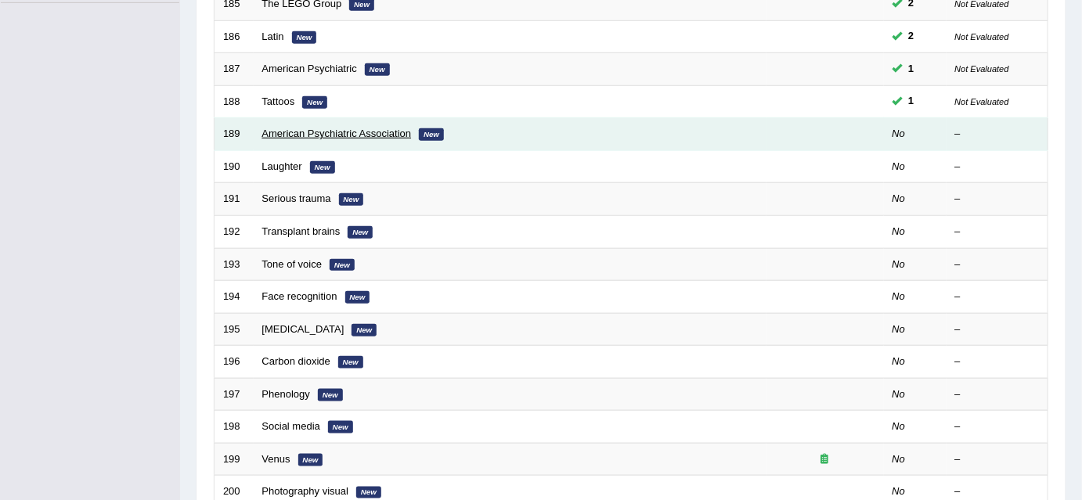
click at [402, 131] on link "American Psychiatric Association" at bounding box center [336, 134] width 149 height 12
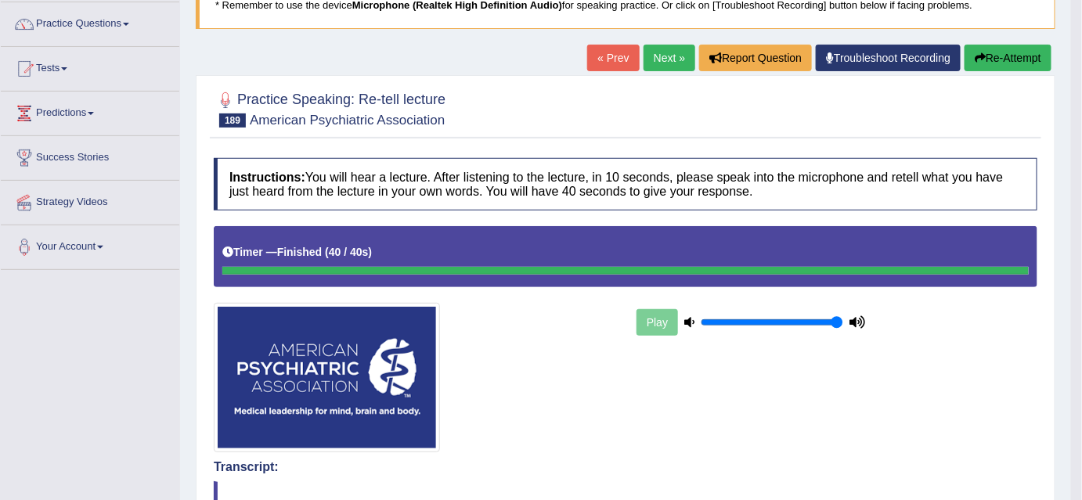
scroll to position [23, 0]
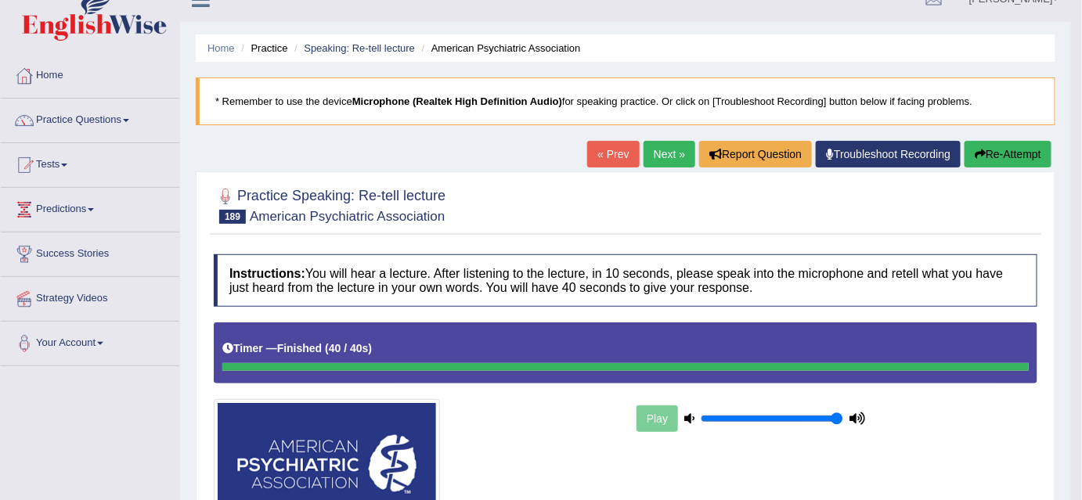
click at [666, 150] on link "Next »" at bounding box center [669, 154] width 52 height 27
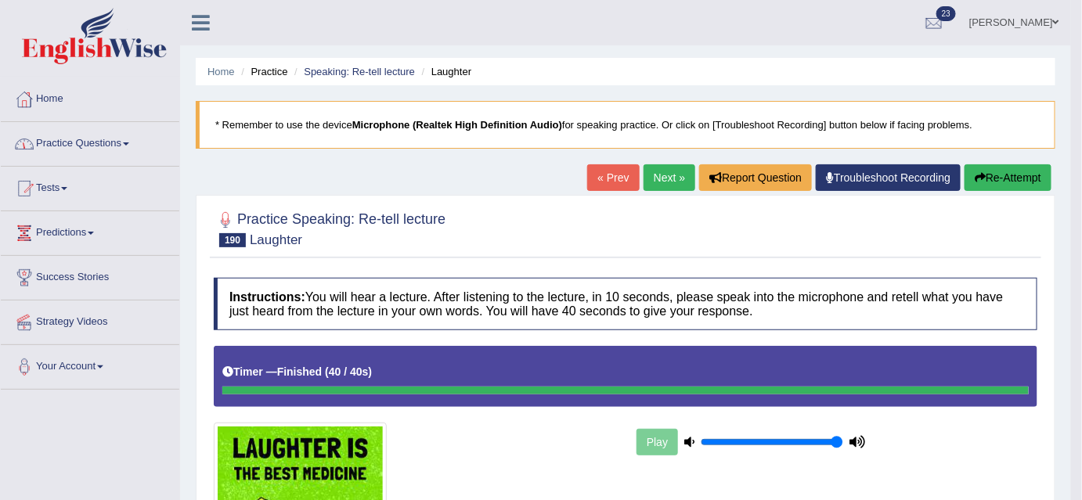
click at [129, 143] on span at bounding box center [126, 143] width 6 height 3
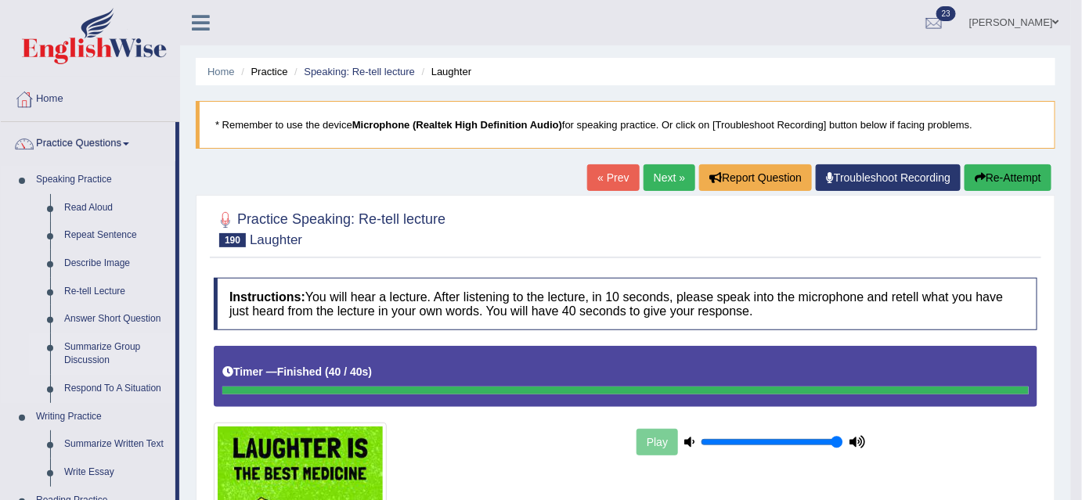
click at [119, 348] on link "Summarize Group Discussion" at bounding box center [116, 353] width 118 height 41
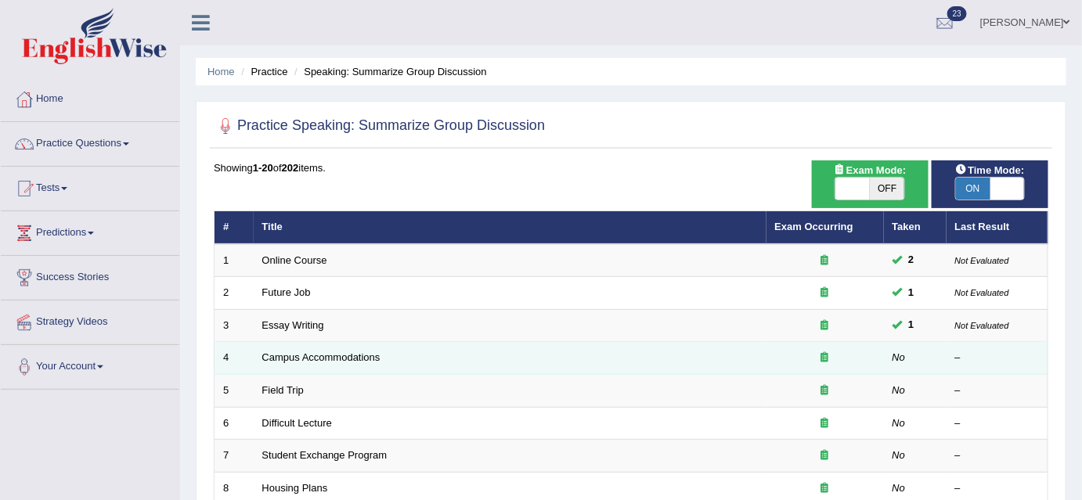
click at [828, 358] on icon at bounding box center [825, 357] width 8 height 10
click at [290, 358] on link "Campus Accommodations" at bounding box center [321, 357] width 118 height 12
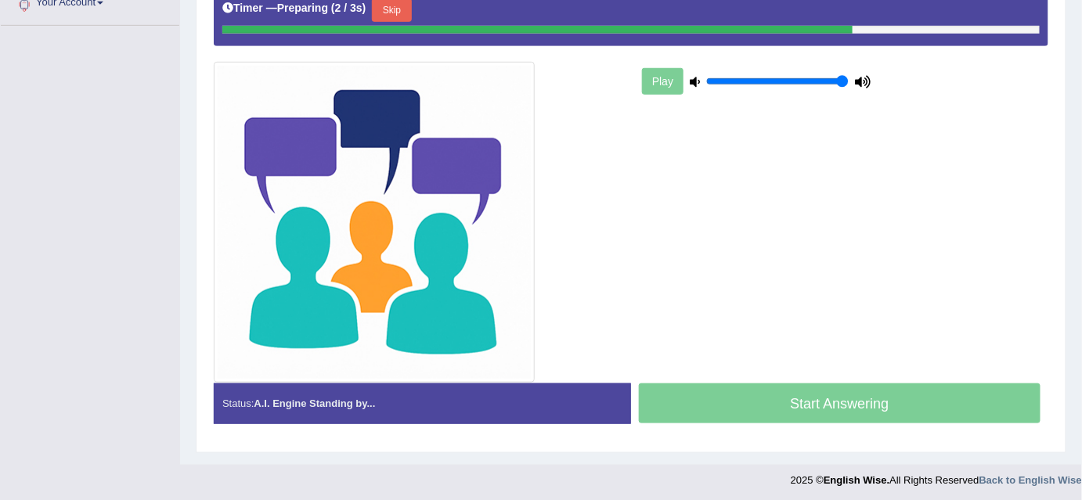
click at [723, 402] on div "Start Answering" at bounding box center [839, 406] width 417 height 44
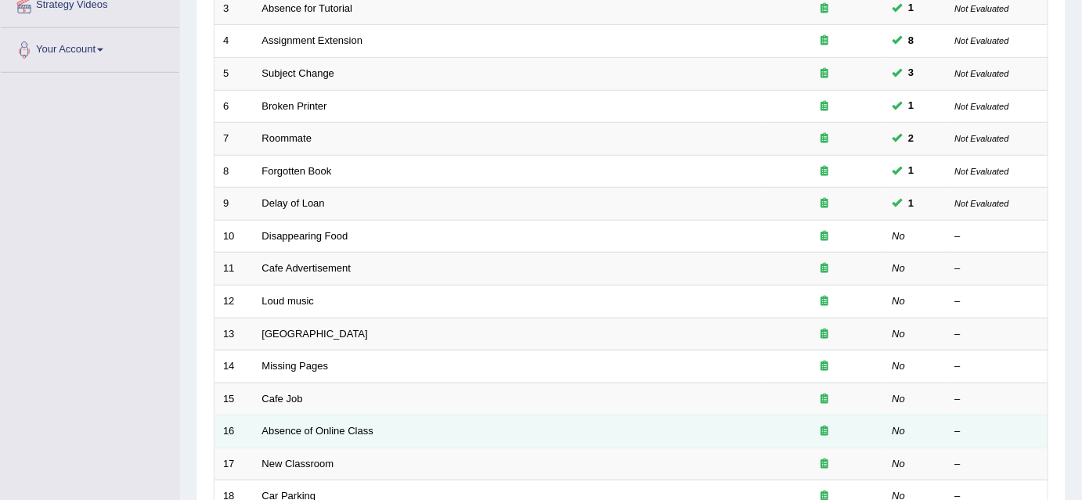
scroll to position [315, 0]
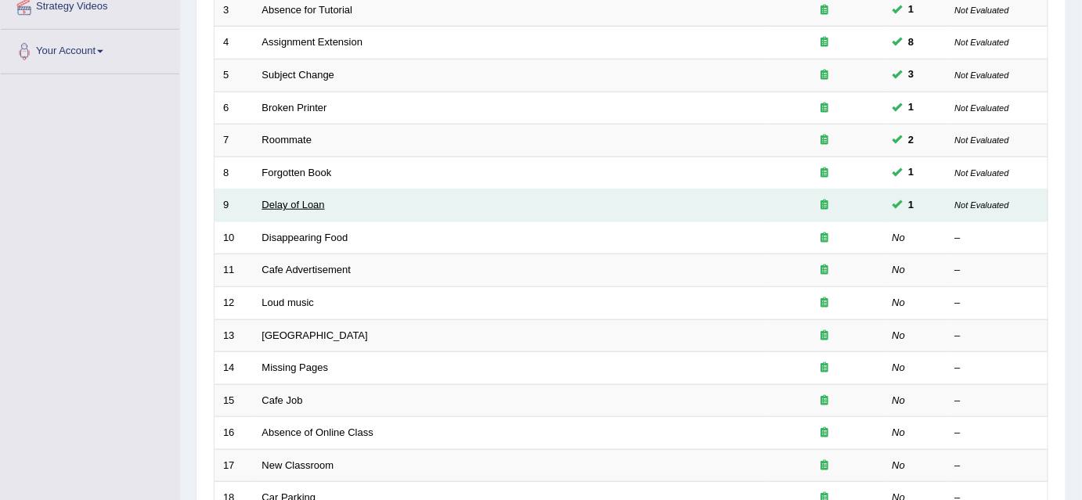
click at [308, 200] on link "Delay of Loan" at bounding box center [293, 205] width 63 height 12
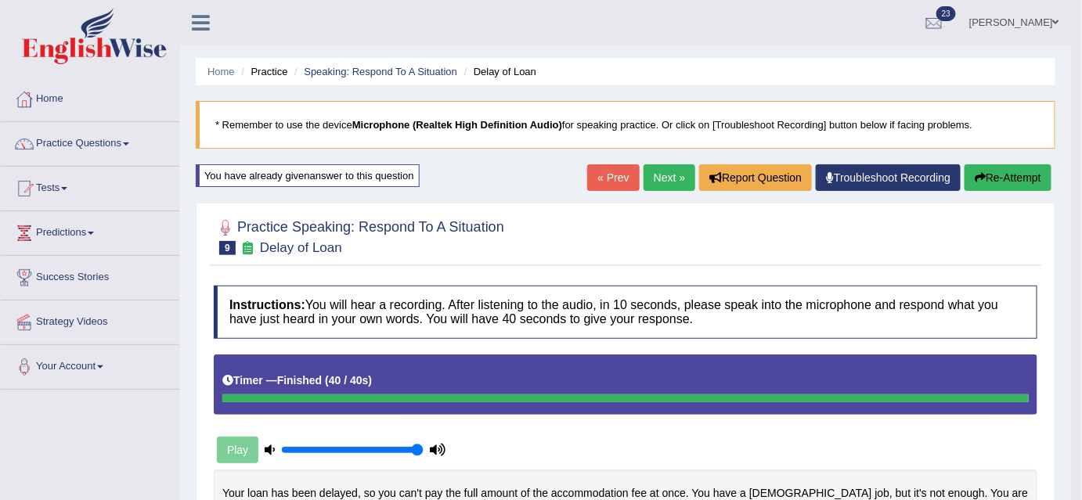
click at [674, 182] on link "Next »" at bounding box center [669, 177] width 52 height 27
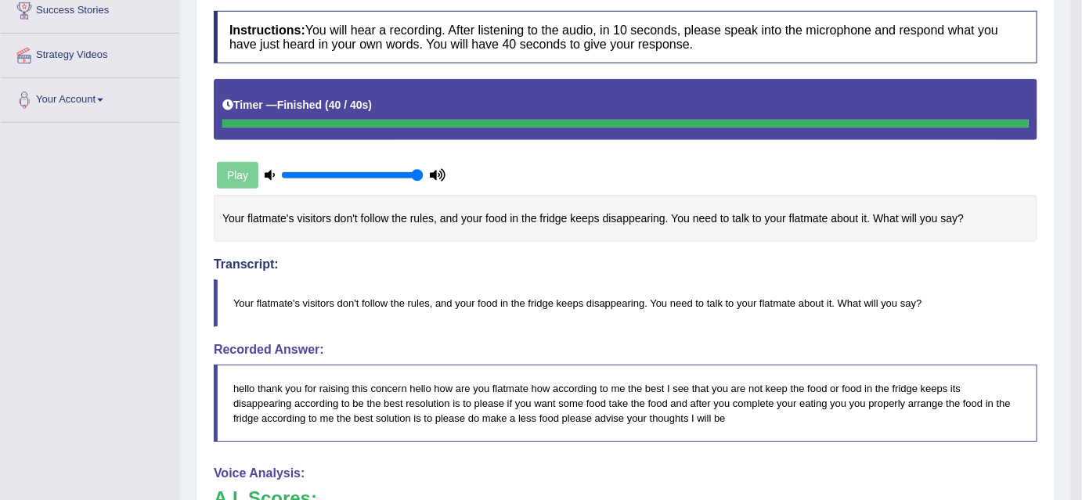
scroll to position [149, 0]
